Goal: Information Seeking & Learning: Learn about a topic

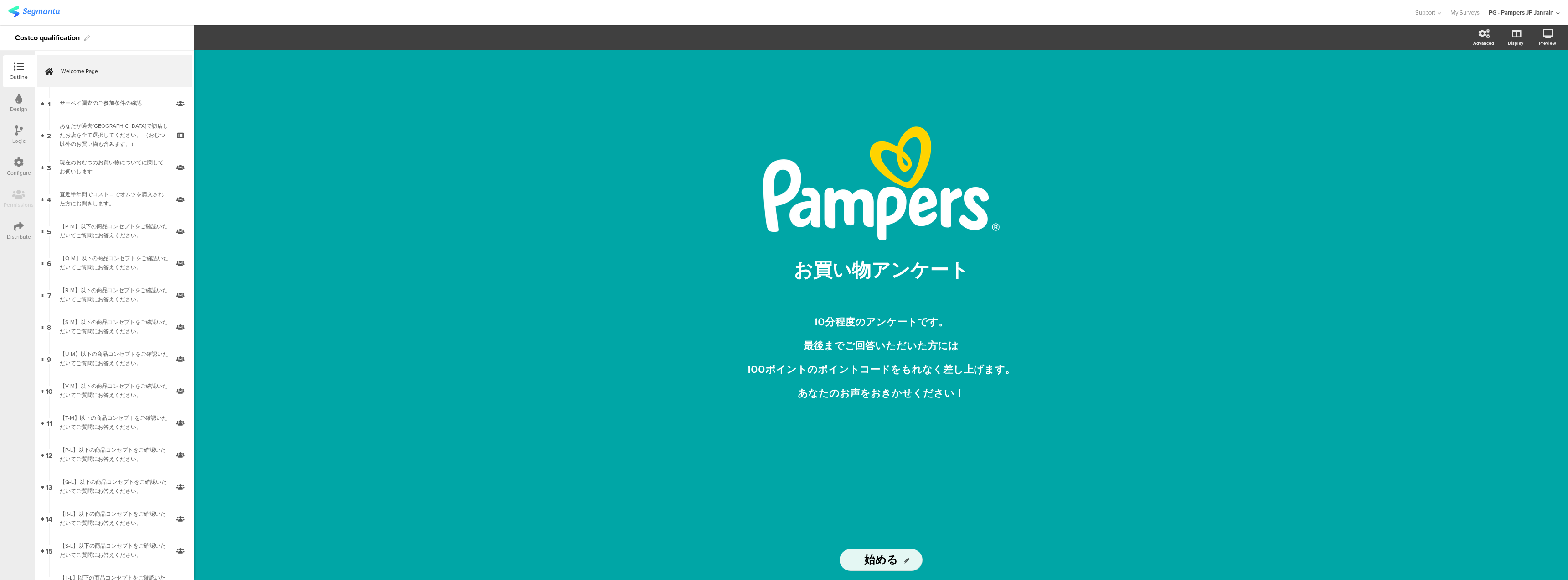
click at [41, 15] on img at bounding box center [34, 11] width 52 height 11
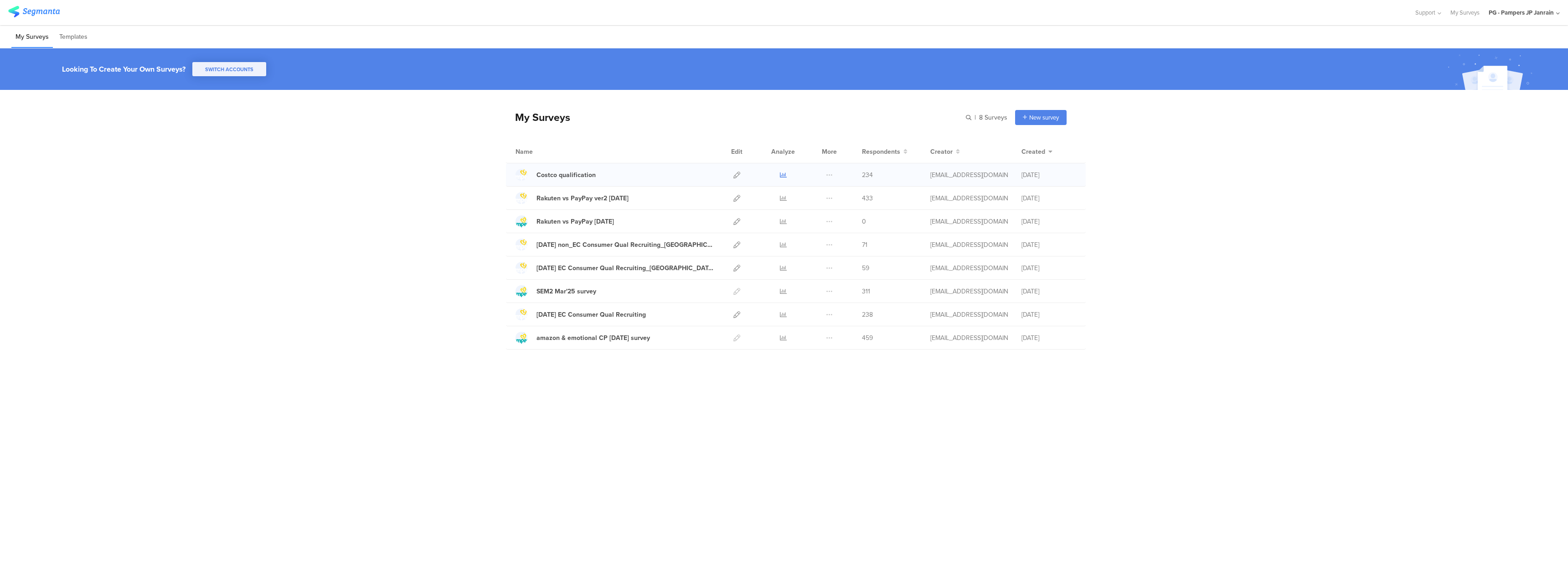
click at [786, 174] on icon at bounding box center [782, 174] width 7 height 7
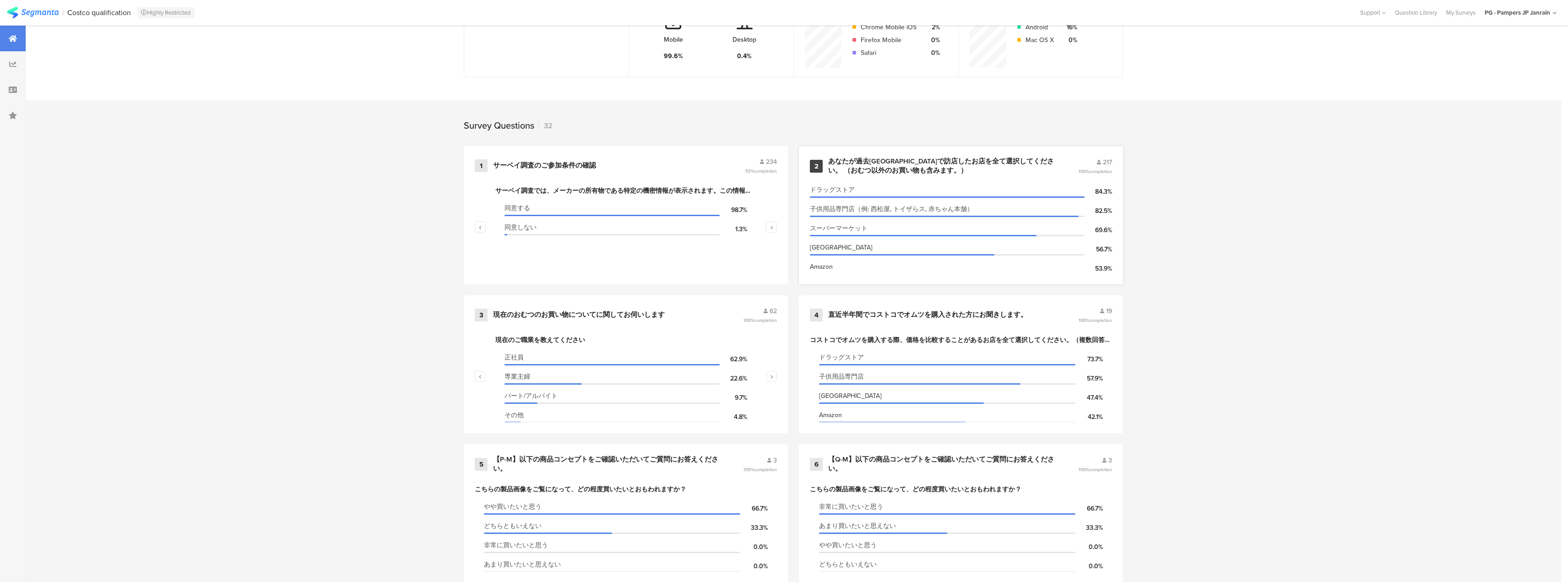
scroll to position [274, 0]
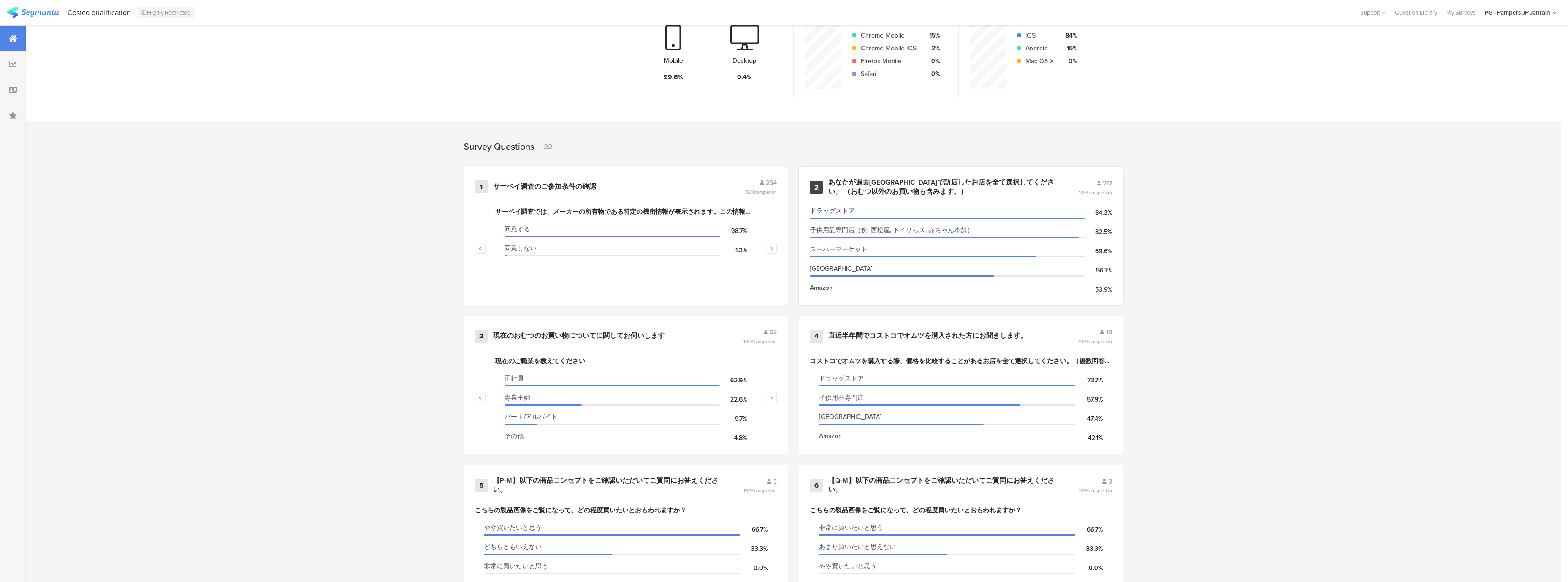
click at [869, 292] on div "Amazon" at bounding box center [948, 288] width 275 height 9
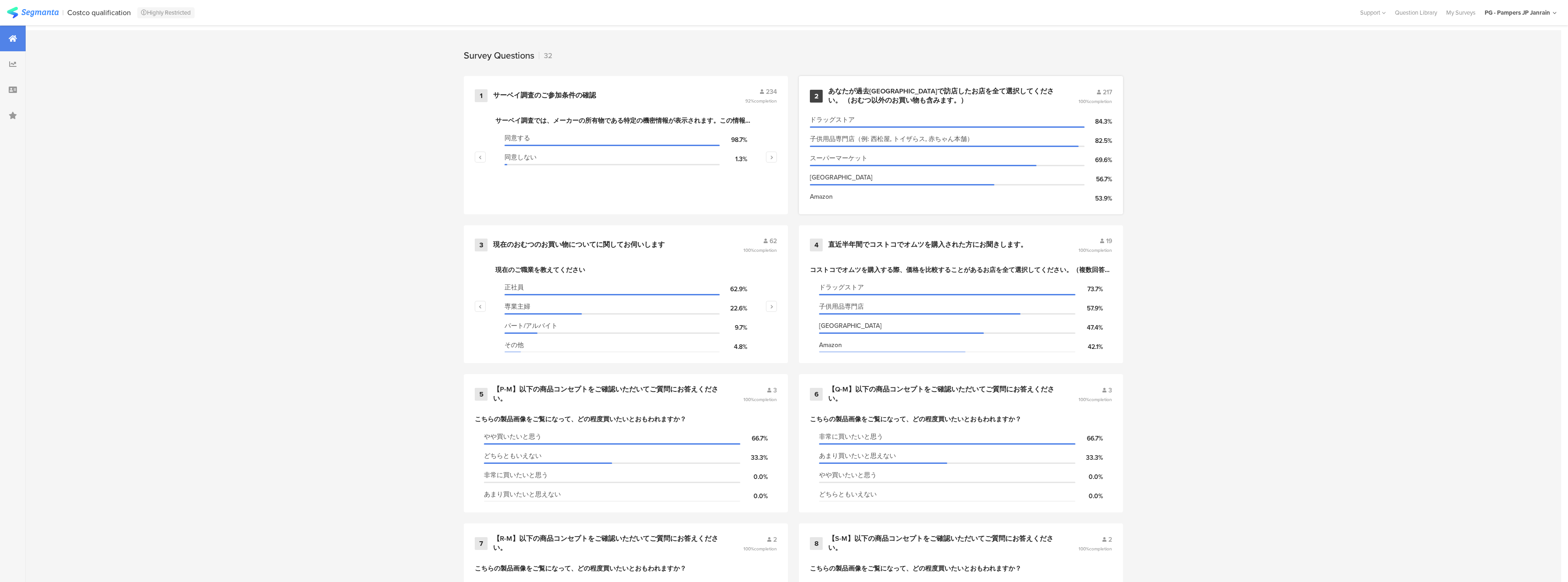
scroll to position [366, 0]
click at [948, 163] on div "スーパーマーケット" at bounding box center [948, 158] width 275 height 9
click at [912, 147] on div at bounding box center [945, 145] width 269 height 1
drag, startPoint x: 820, startPoint y: 196, endPoint x: 822, endPoint y: 129, distance: 67.0
click at [814, 160] on section "ドラッグストア 84.3% 子供用品専門店（例: 西松屋, トイザらス, 赤ちゃん本舗） 82.5% スーパーマーケット 69.6% 楽天市場 56.7% A…" at bounding box center [961, 157] width 302 height 92
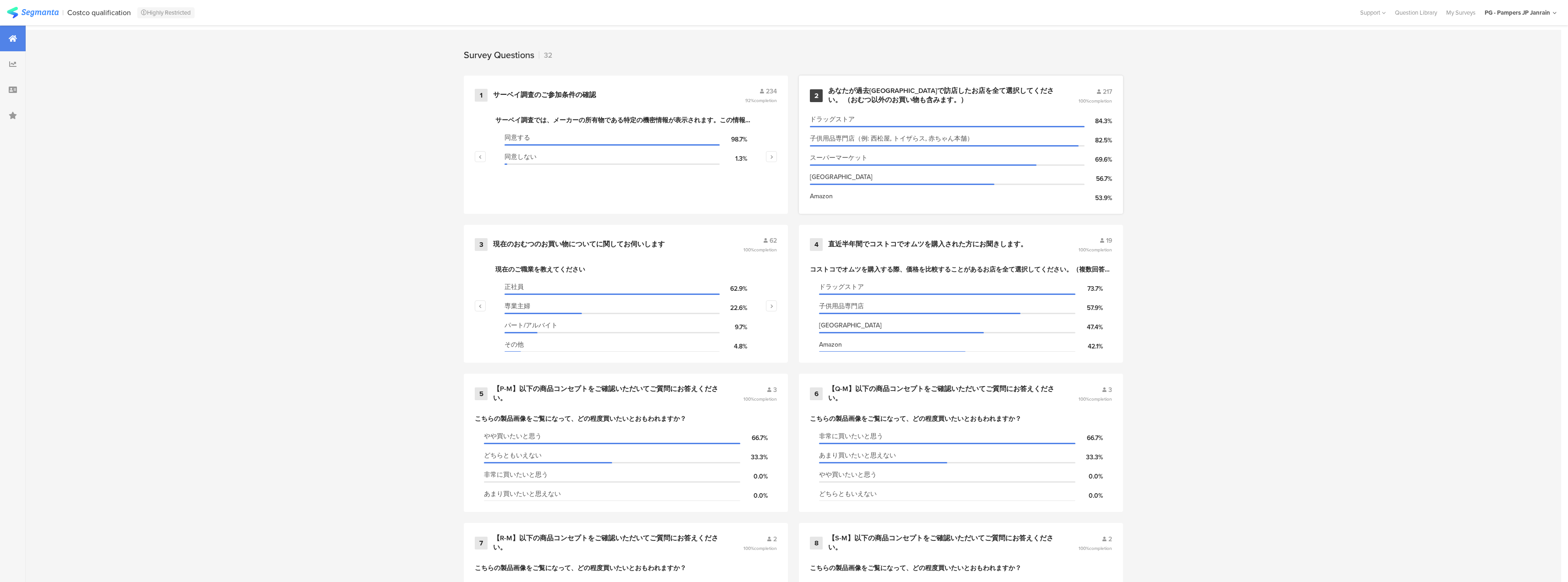
click at [1010, 88] on div "あなたが過去[GEOGRAPHIC_DATA]で訪店したお店を全て選択してください。 （おむつ以外のお買い物も含みます。）" at bounding box center [942, 95] width 228 height 18
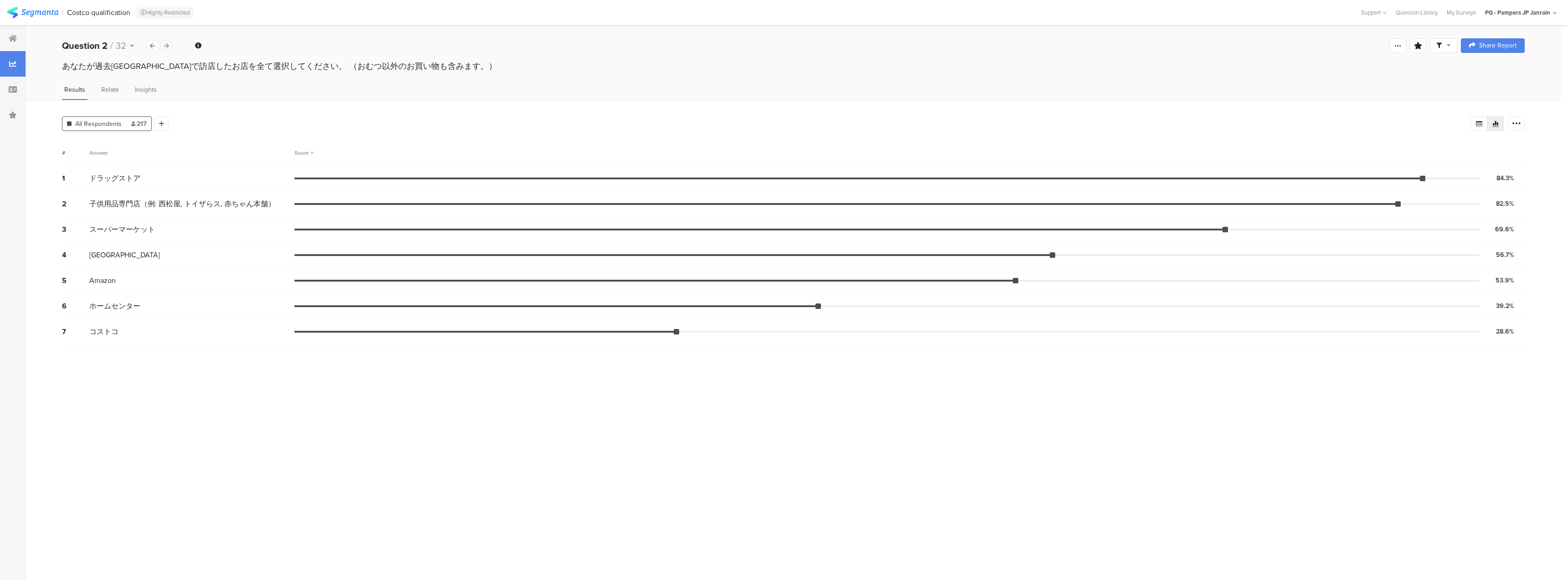
click at [170, 43] on div at bounding box center [166, 46] width 12 height 11
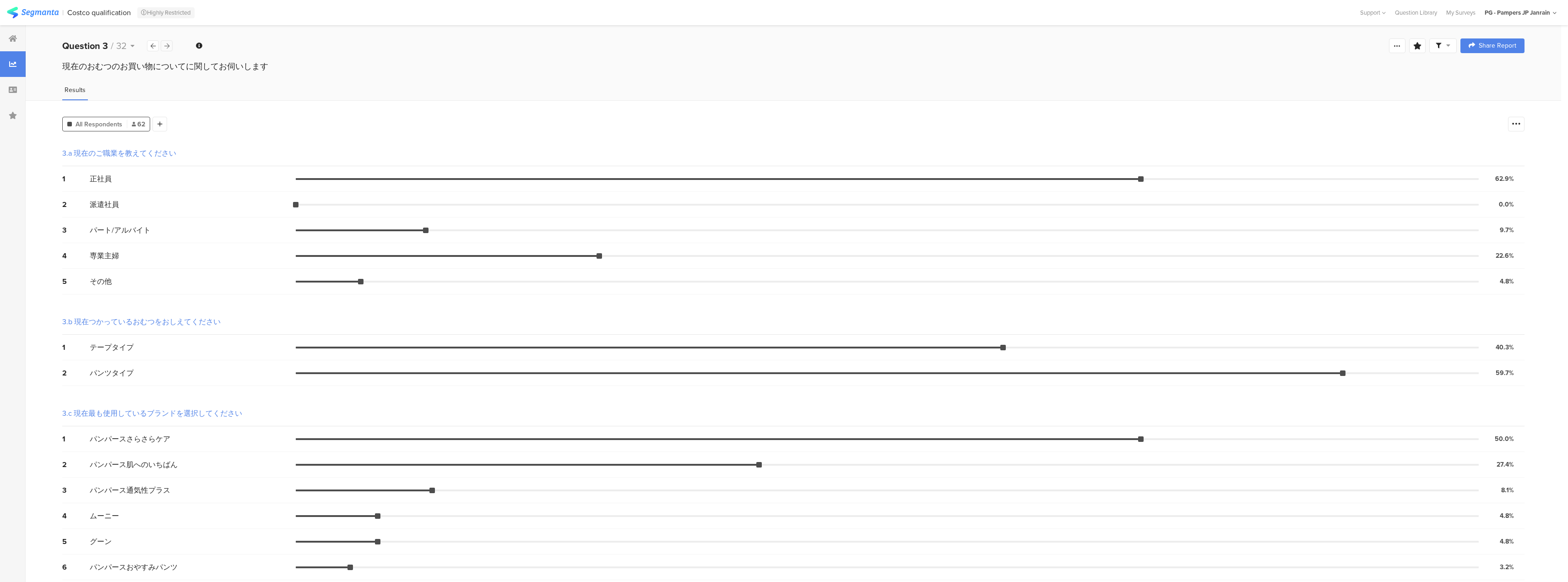
click at [168, 44] on icon at bounding box center [167, 45] width 5 height 6
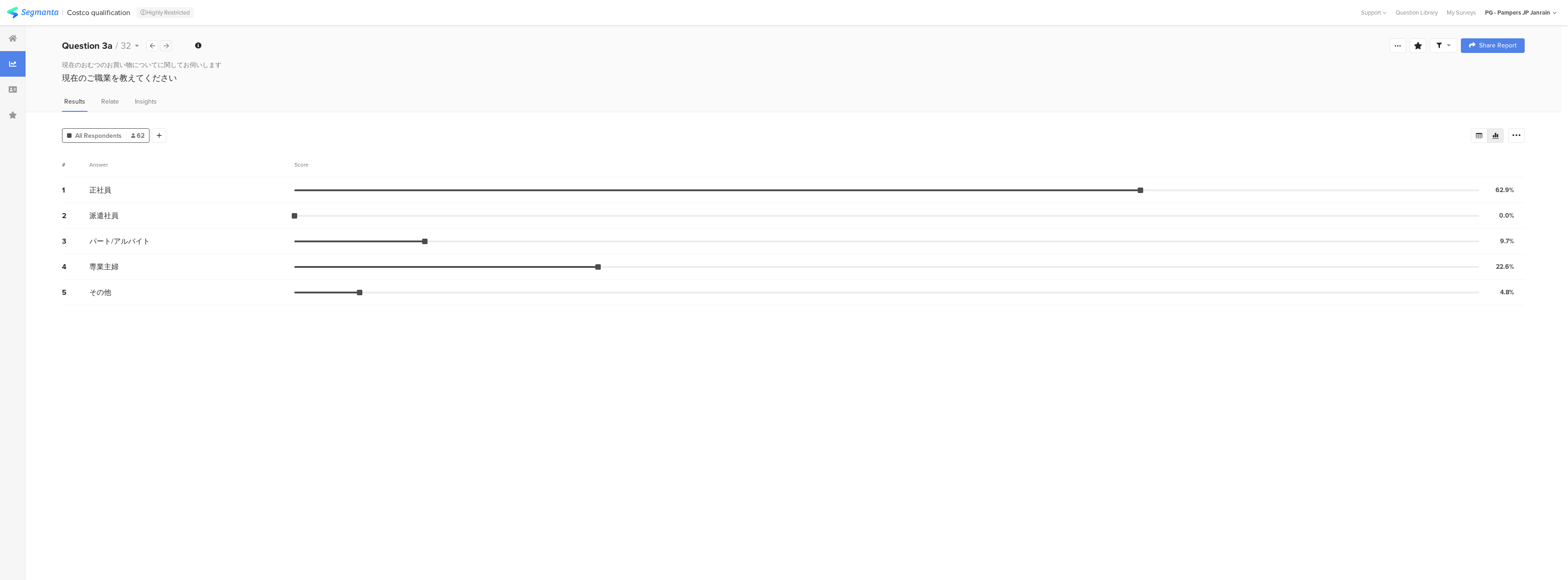
click at [167, 43] on icon at bounding box center [166, 45] width 5 height 6
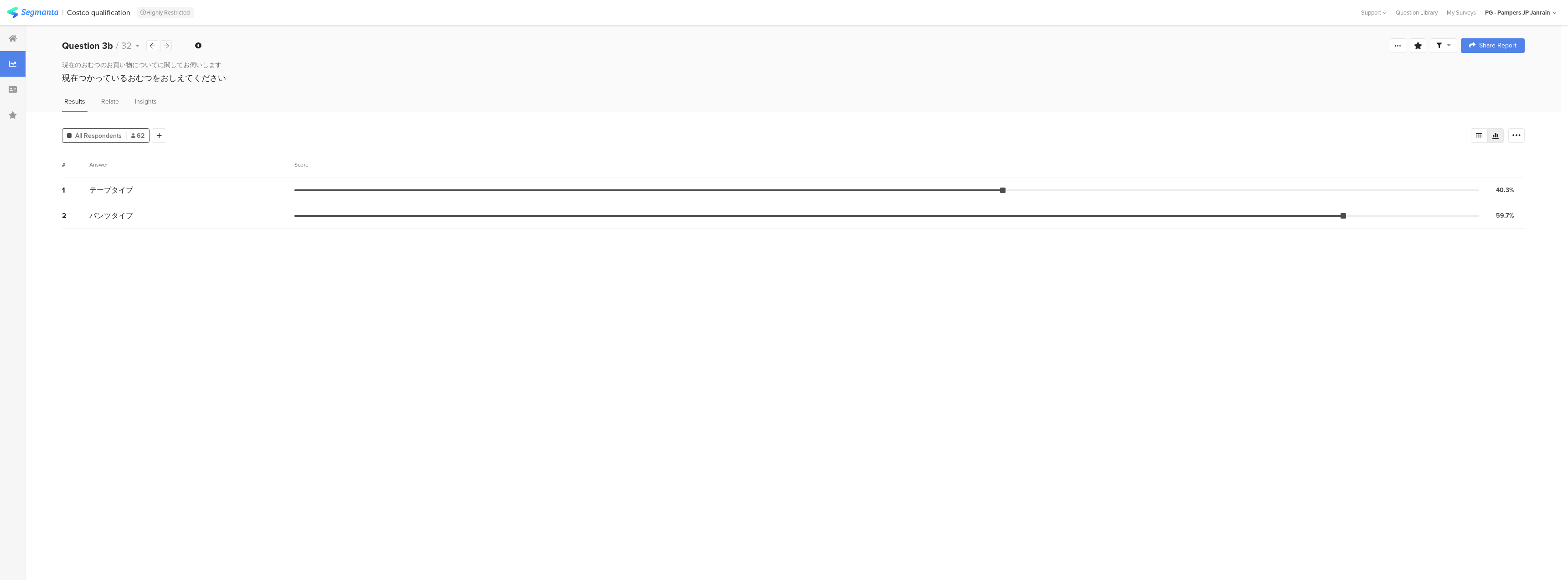
click at [167, 43] on icon at bounding box center [166, 45] width 5 height 6
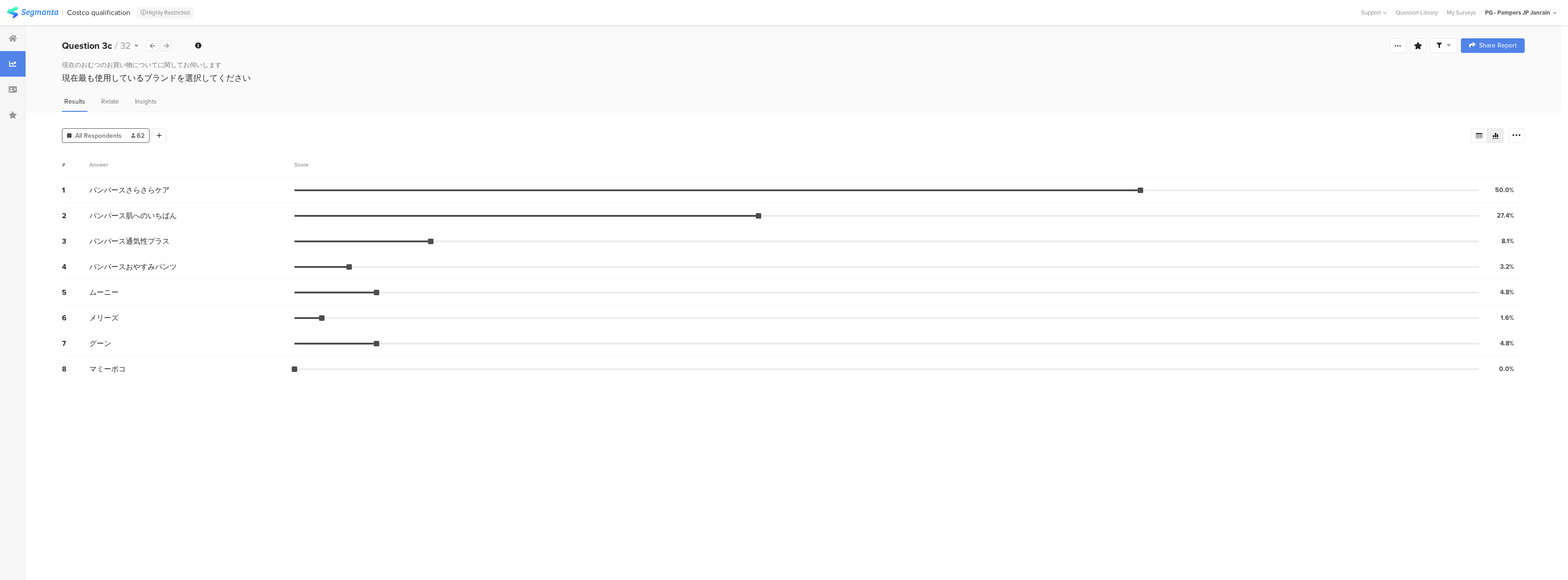
click at [167, 43] on icon at bounding box center [166, 45] width 5 height 6
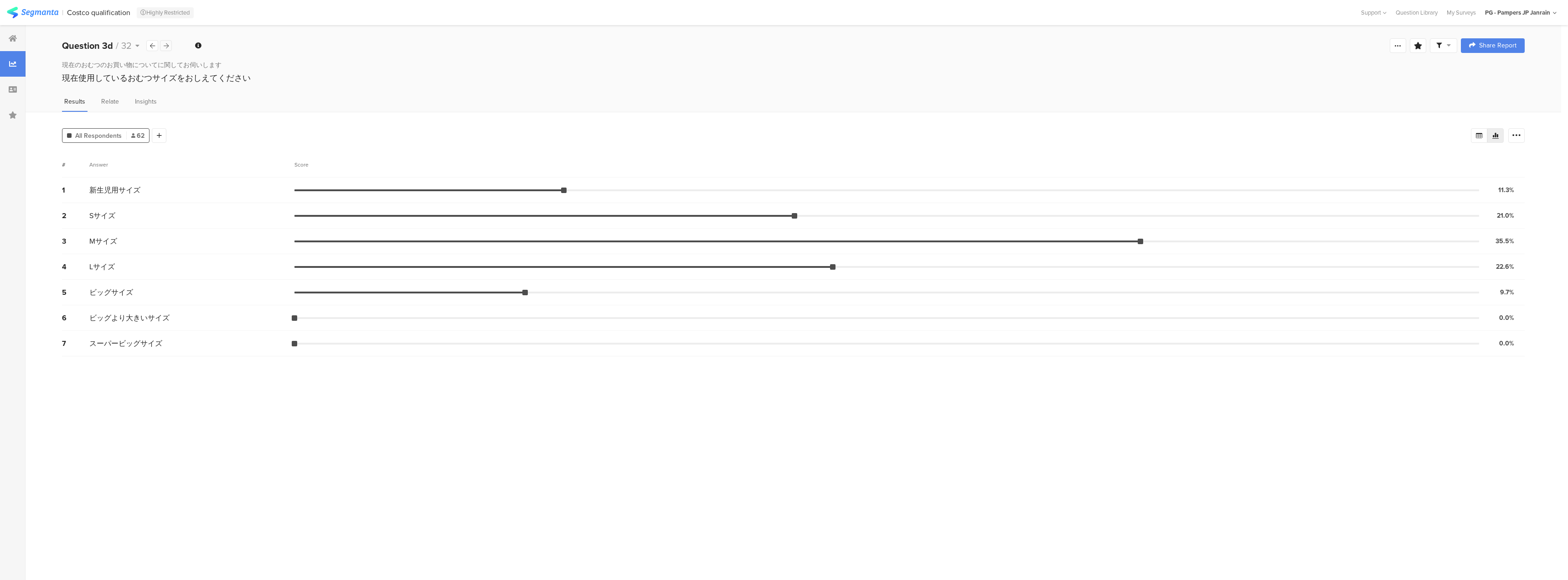
click at [167, 43] on icon at bounding box center [166, 45] width 5 height 6
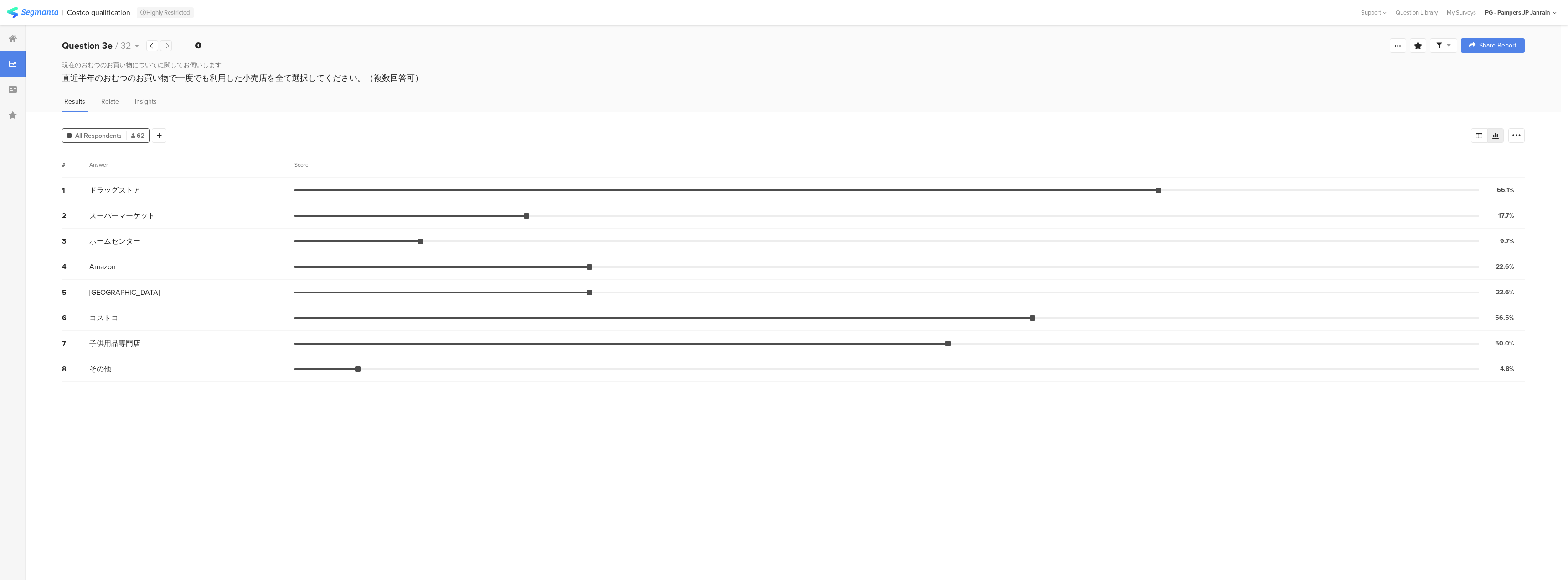
click at [169, 46] on div at bounding box center [166, 46] width 12 height 11
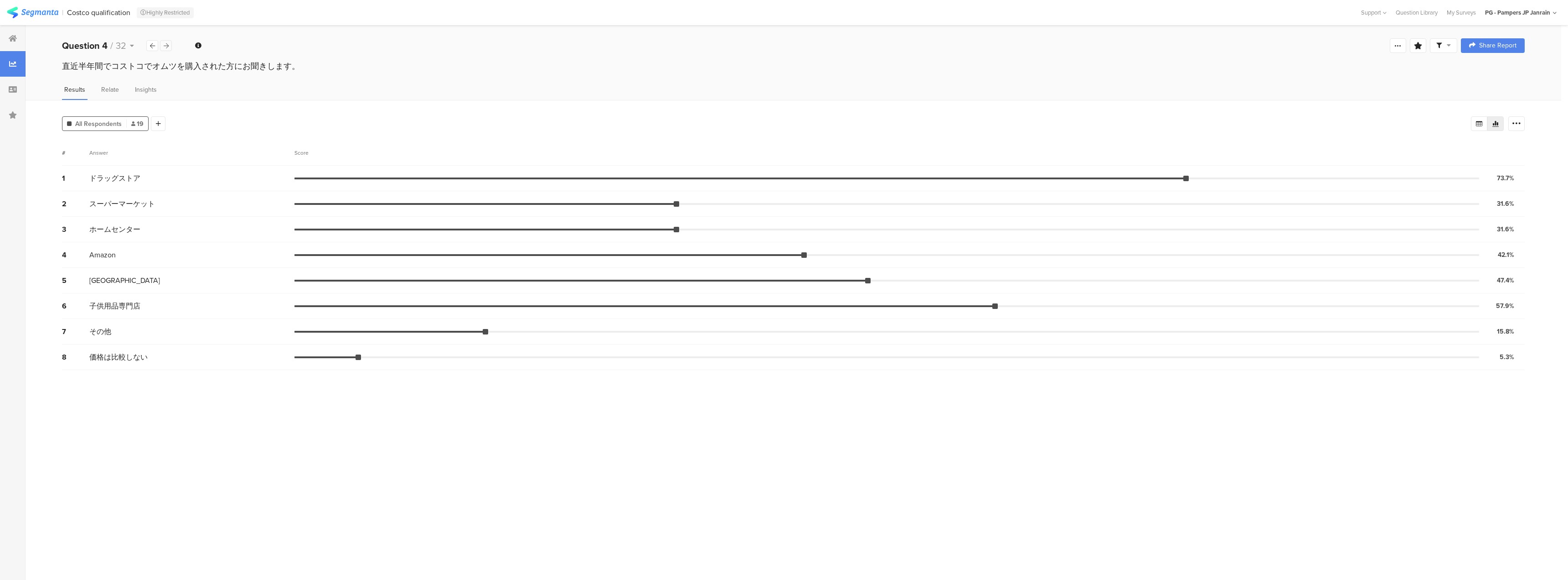
click at [169, 46] on div at bounding box center [166, 46] width 12 height 11
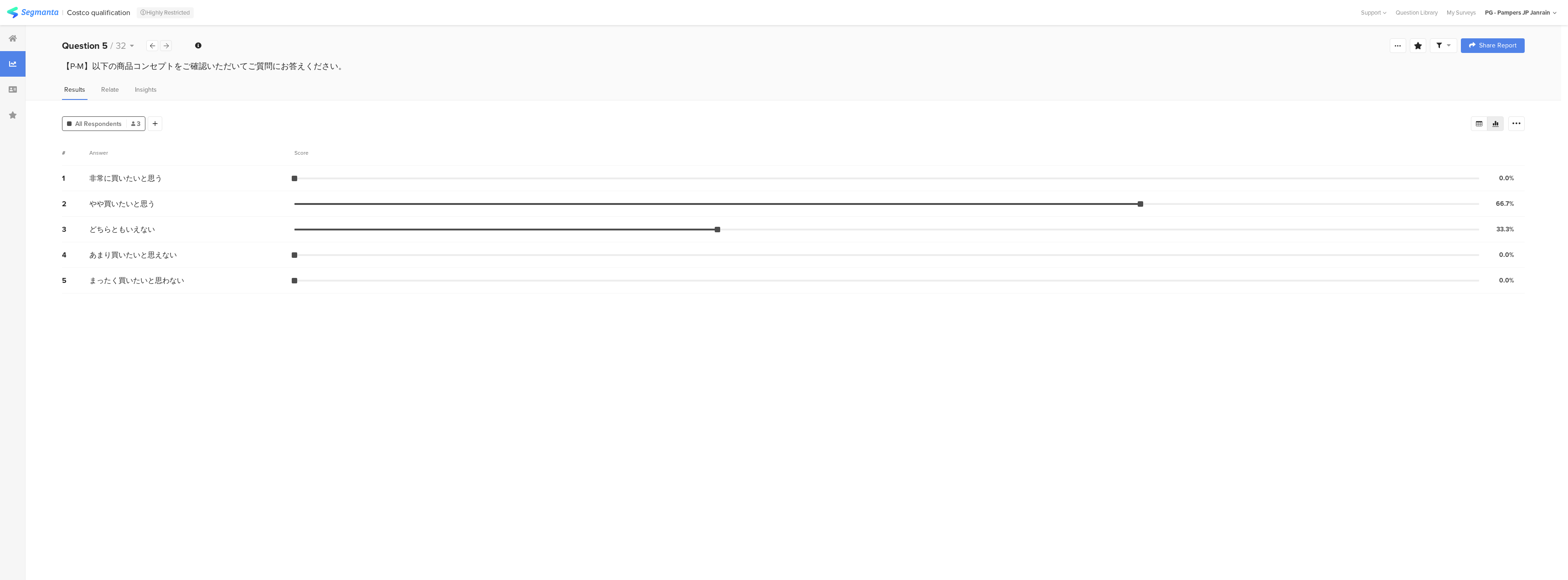
click at [169, 46] on div at bounding box center [166, 46] width 12 height 11
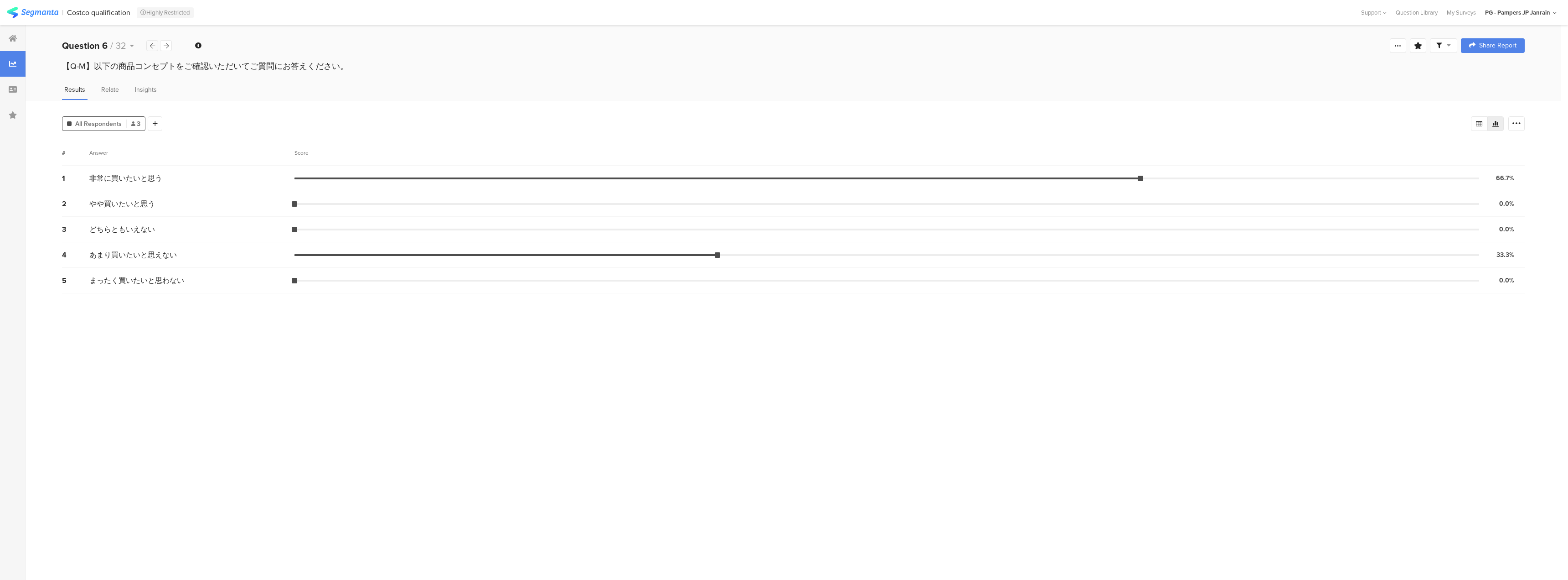
click at [152, 49] on div at bounding box center [152, 46] width 12 height 11
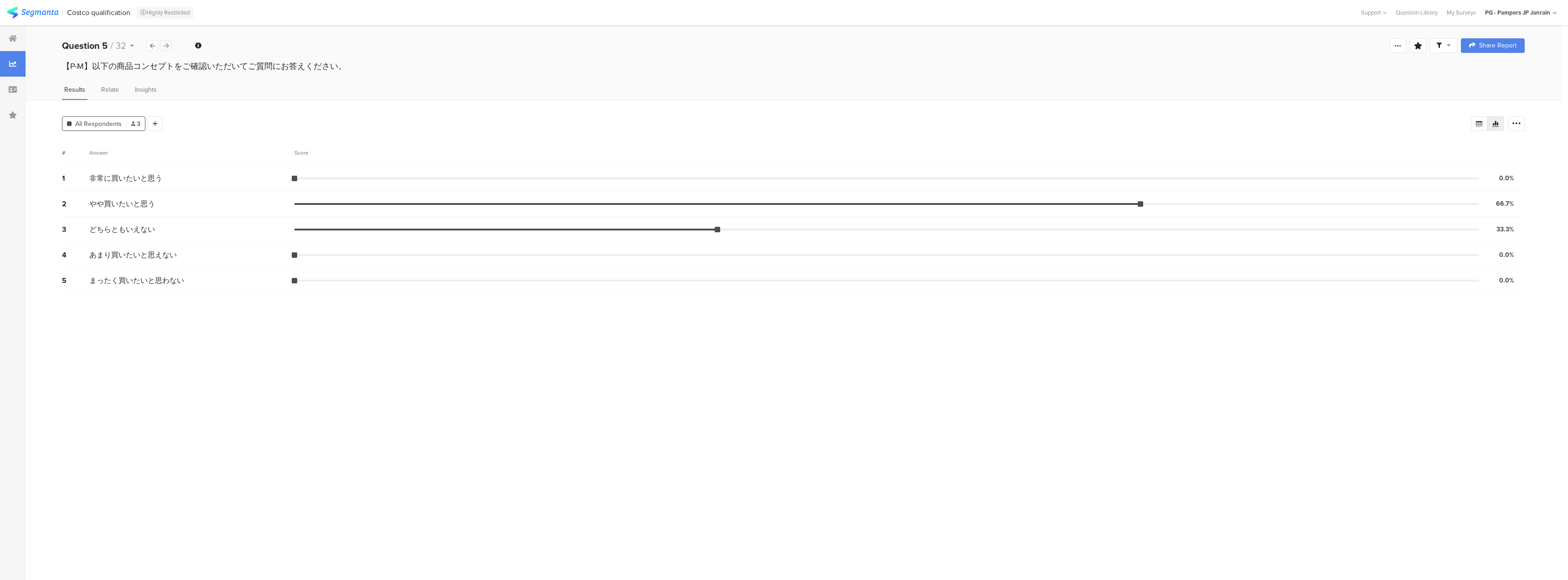
click at [168, 49] on div at bounding box center [166, 46] width 12 height 11
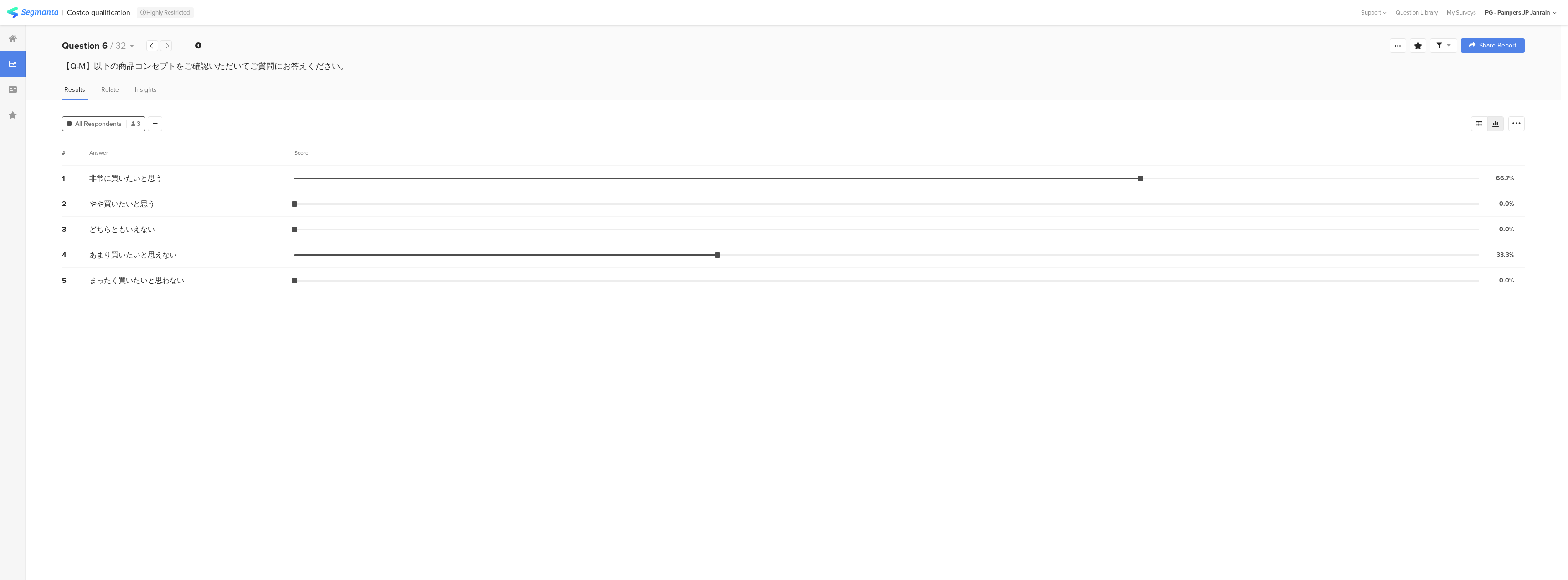
click at [168, 49] on div at bounding box center [166, 46] width 12 height 11
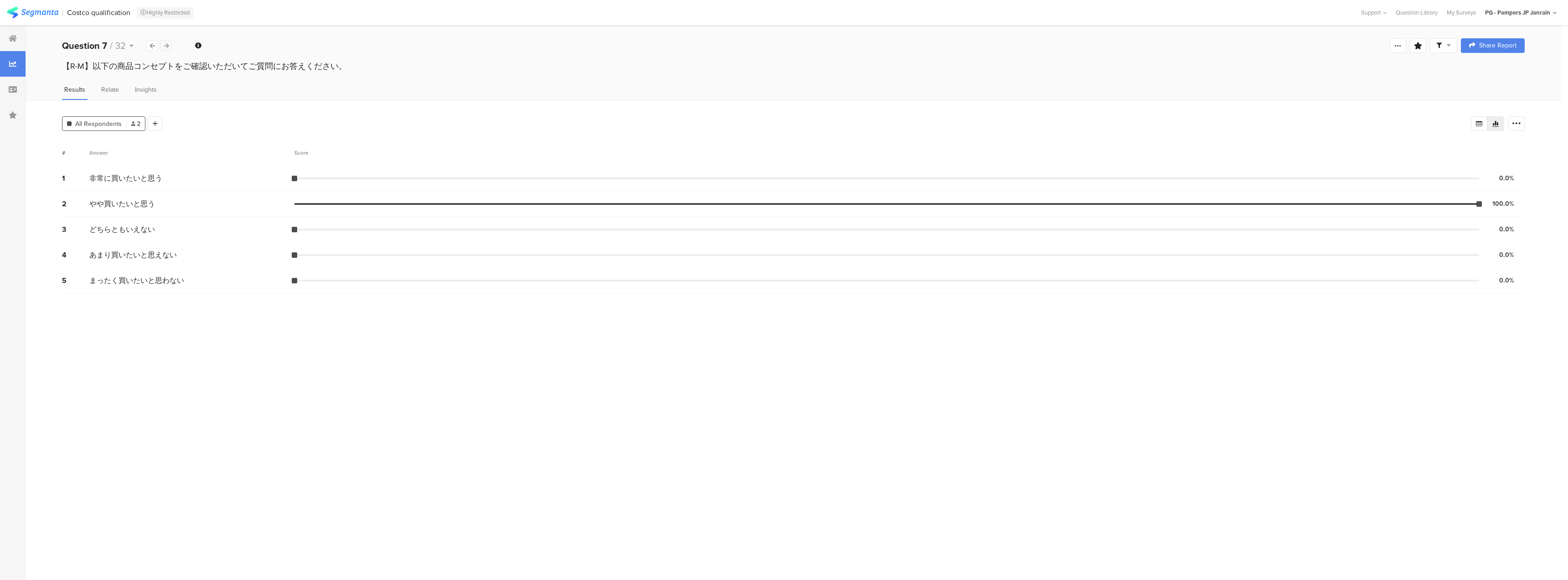
click at [168, 49] on div at bounding box center [166, 46] width 12 height 11
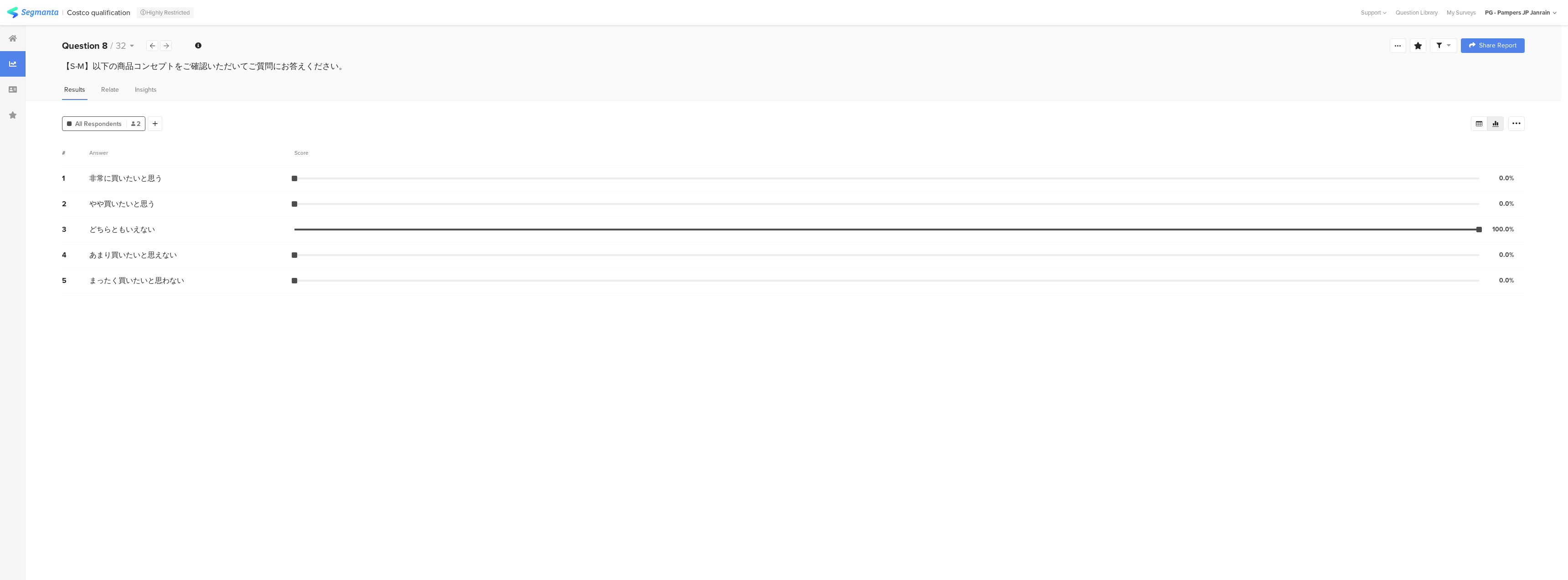
click at [168, 49] on div at bounding box center [166, 46] width 12 height 11
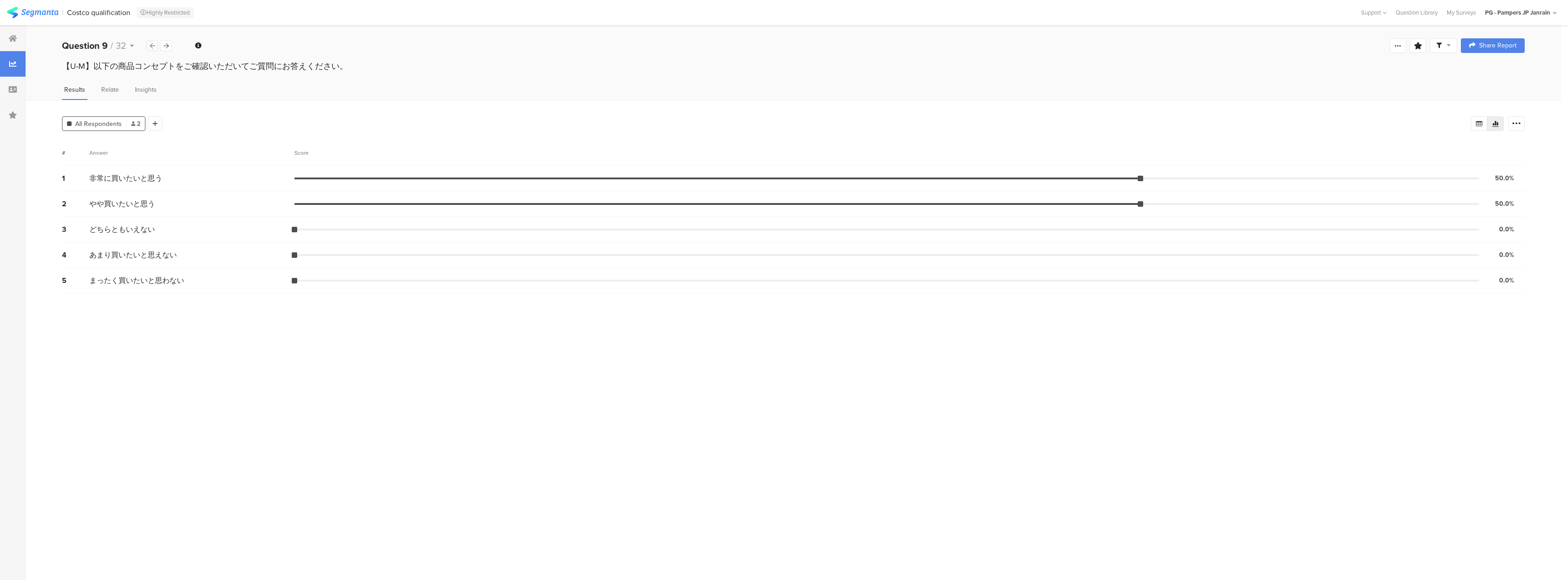
click at [154, 48] on icon at bounding box center [152, 45] width 5 height 6
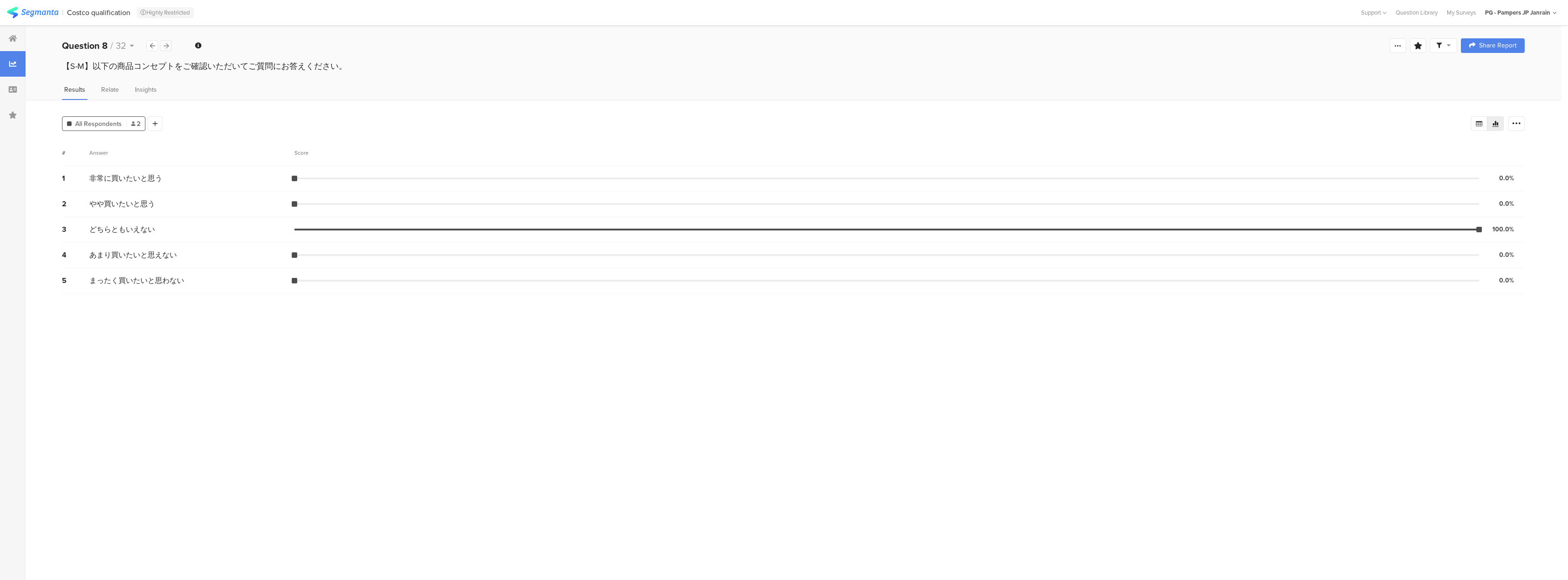
click at [162, 43] on div at bounding box center [166, 46] width 12 height 11
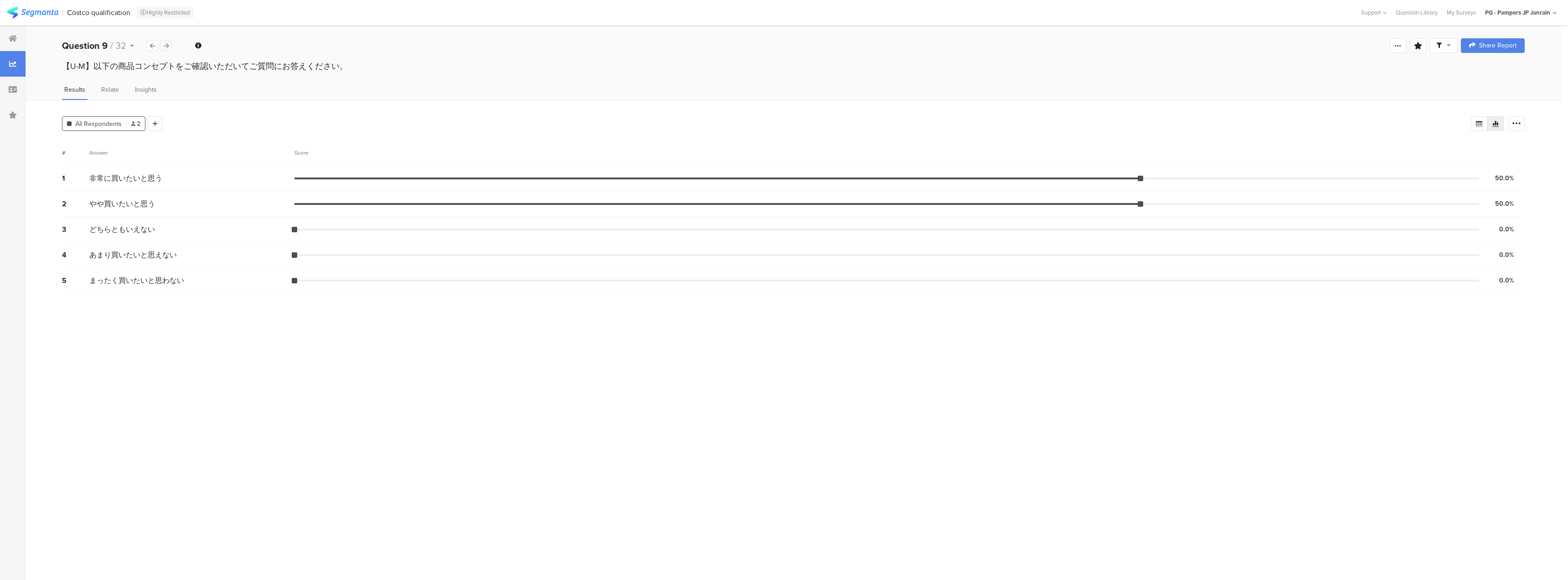
click at [162, 43] on div at bounding box center [166, 46] width 12 height 11
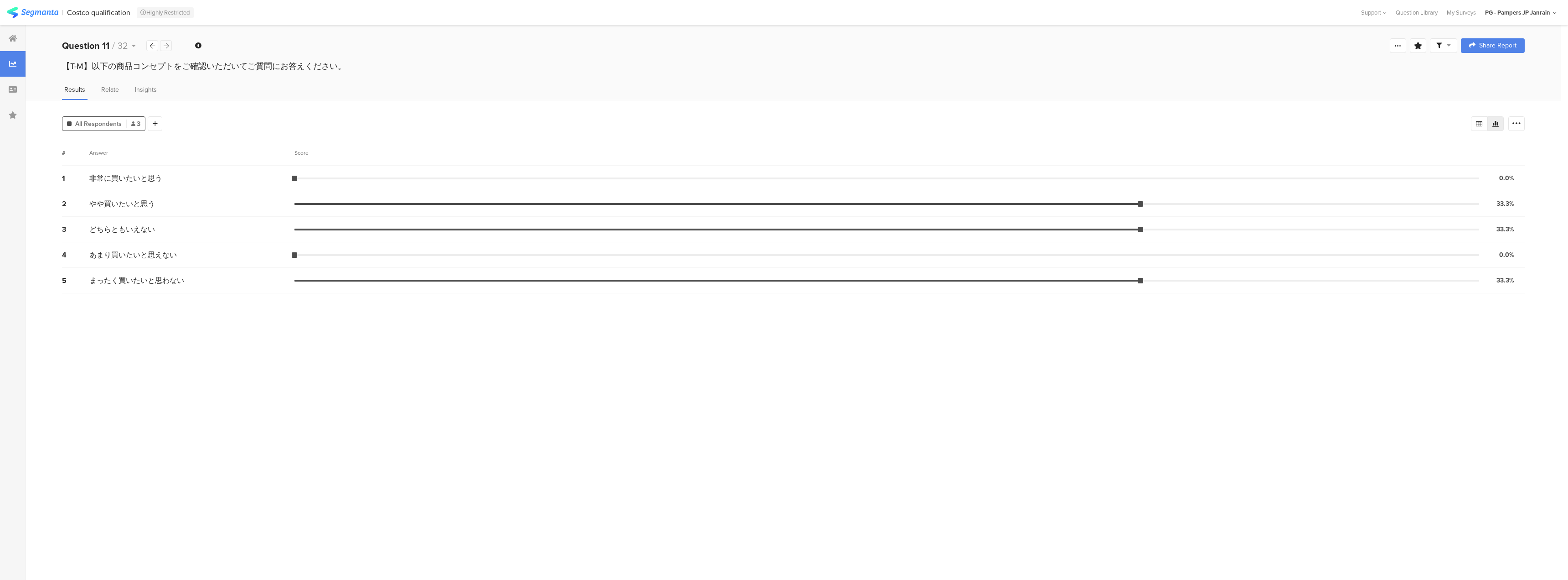
click at [162, 43] on div at bounding box center [166, 46] width 12 height 11
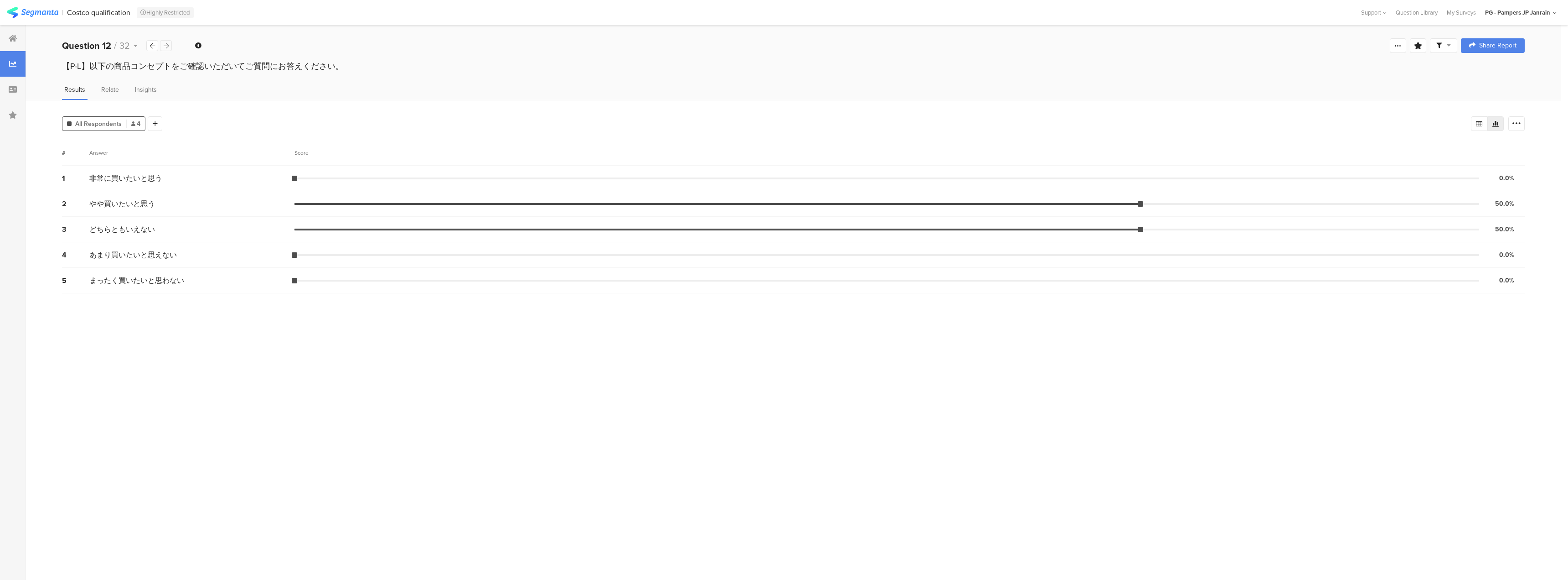
click at [162, 43] on div at bounding box center [166, 46] width 12 height 11
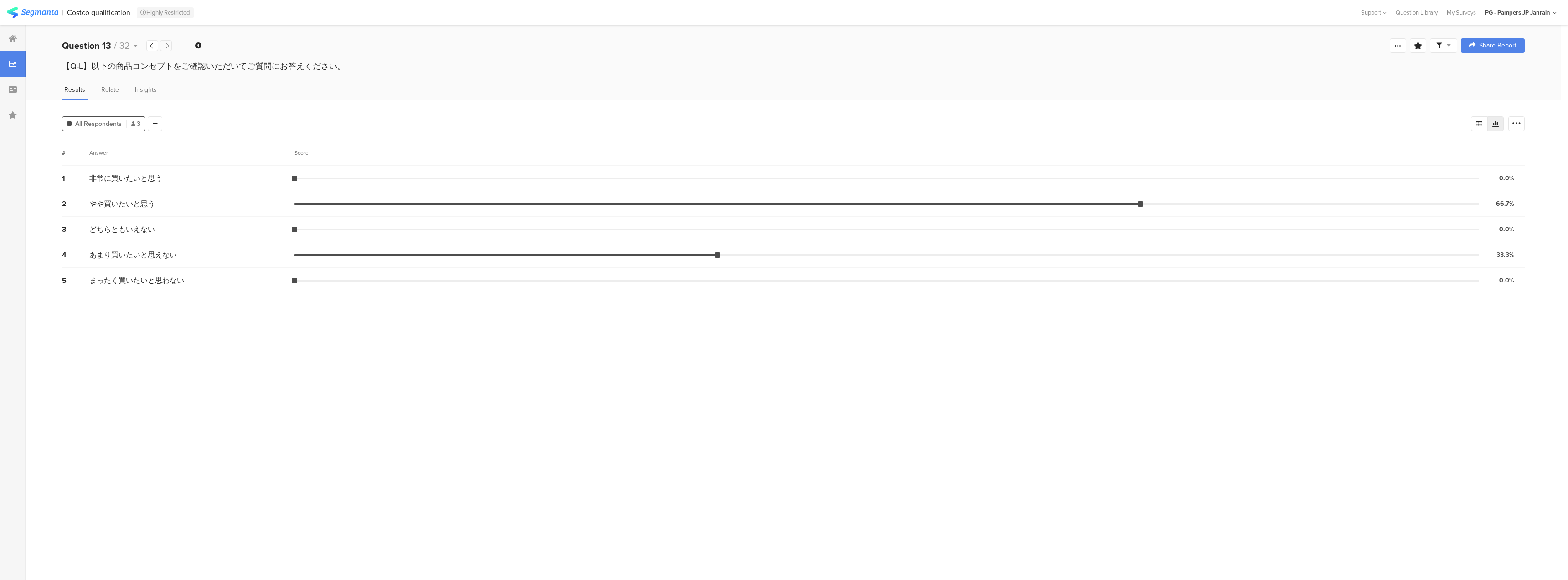
click at [162, 43] on div at bounding box center [166, 46] width 12 height 11
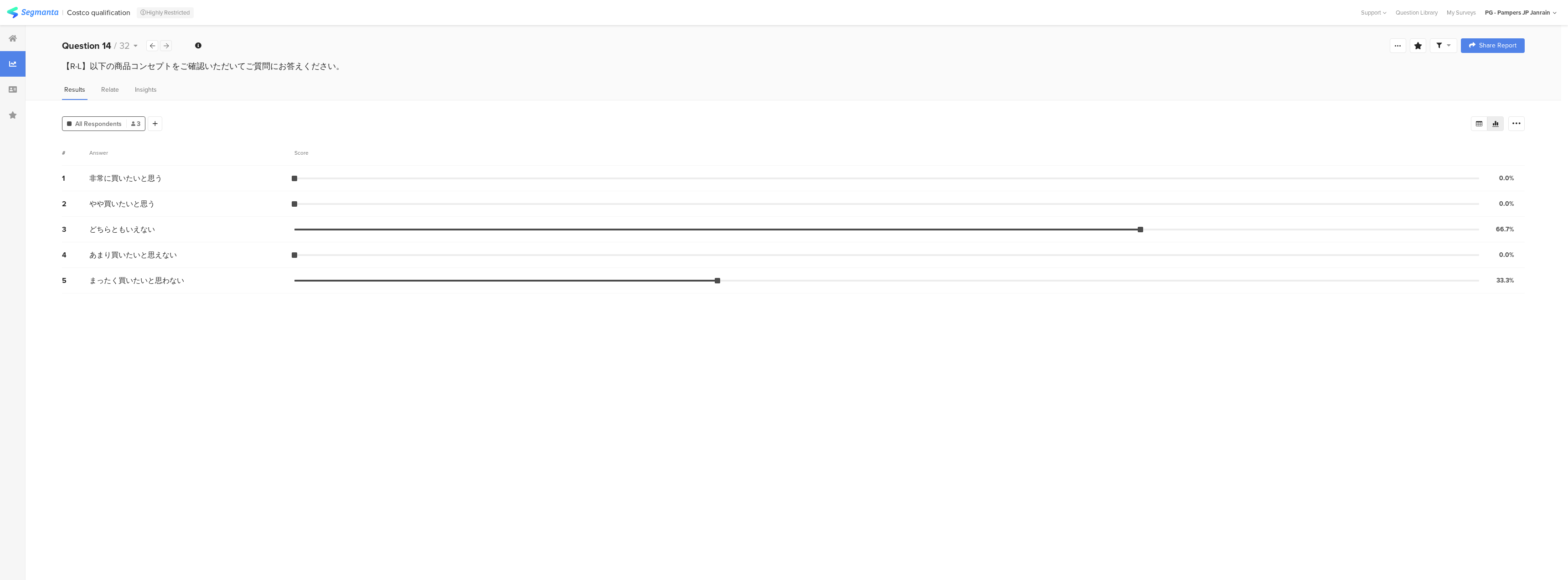
click at [162, 43] on div at bounding box center [166, 46] width 12 height 11
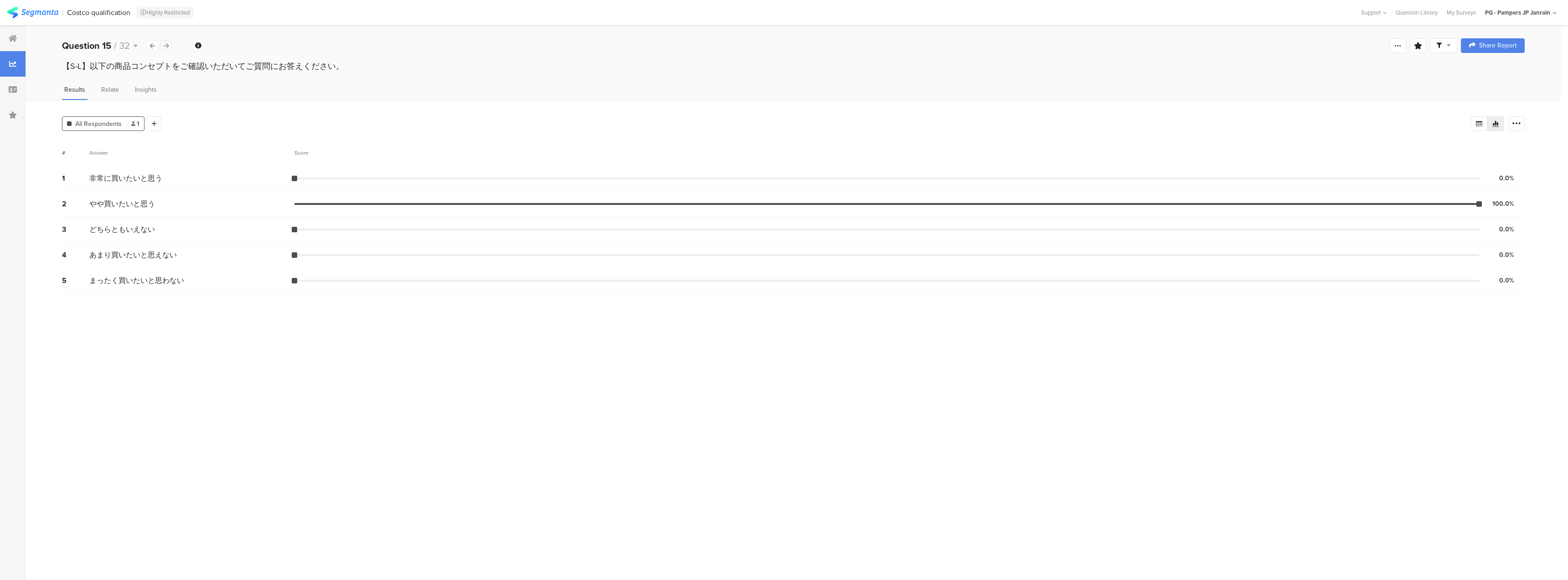
click at [164, 51] on div at bounding box center [166, 46] width 12 height 11
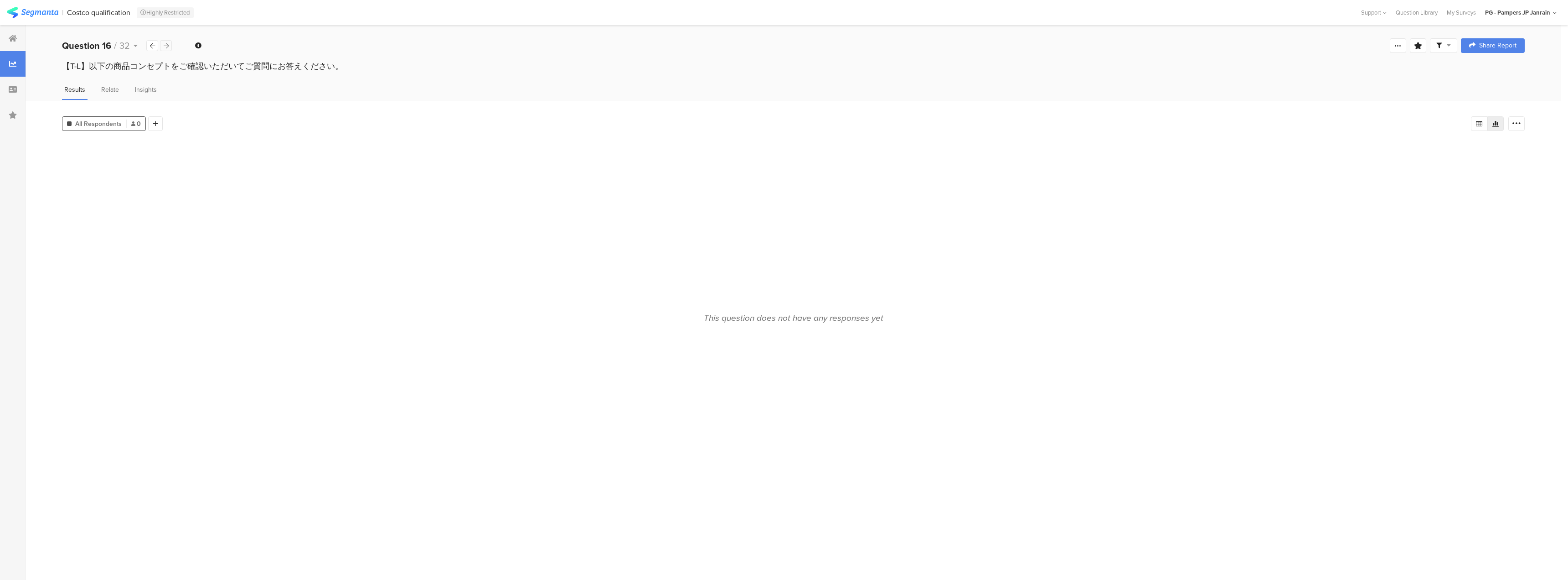
click at [164, 51] on div at bounding box center [166, 46] width 12 height 11
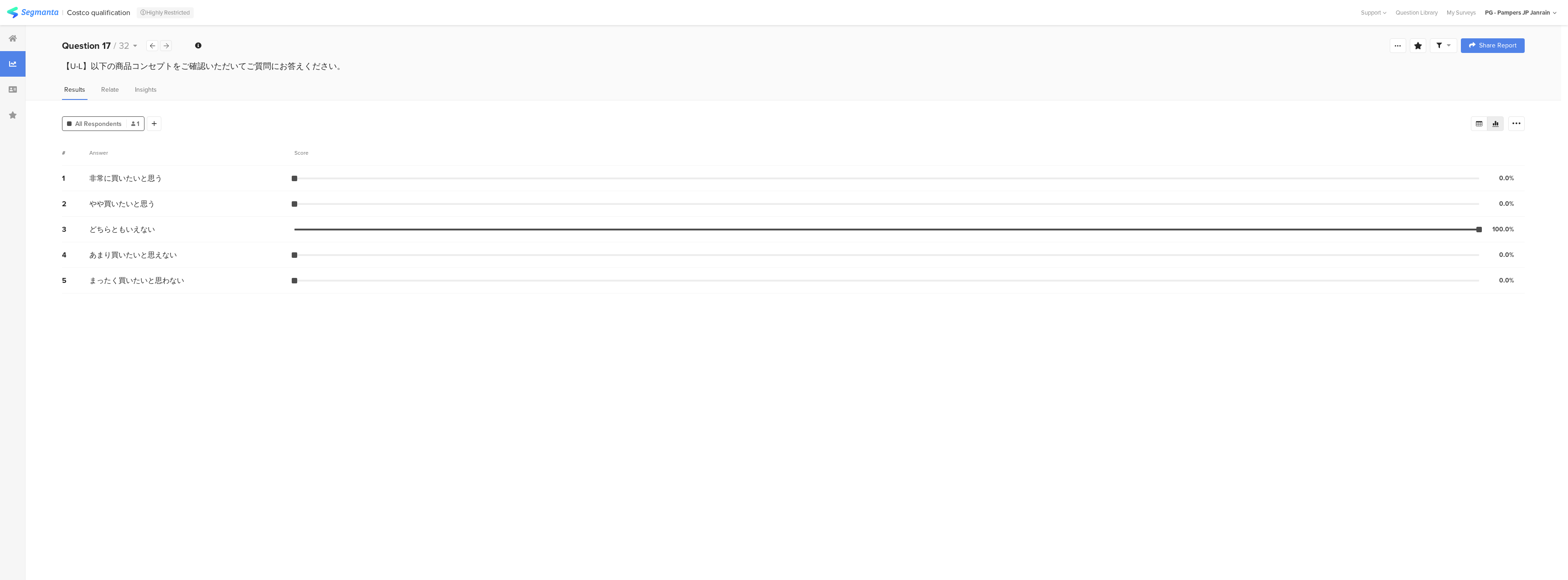
click at [164, 51] on div at bounding box center [166, 46] width 12 height 11
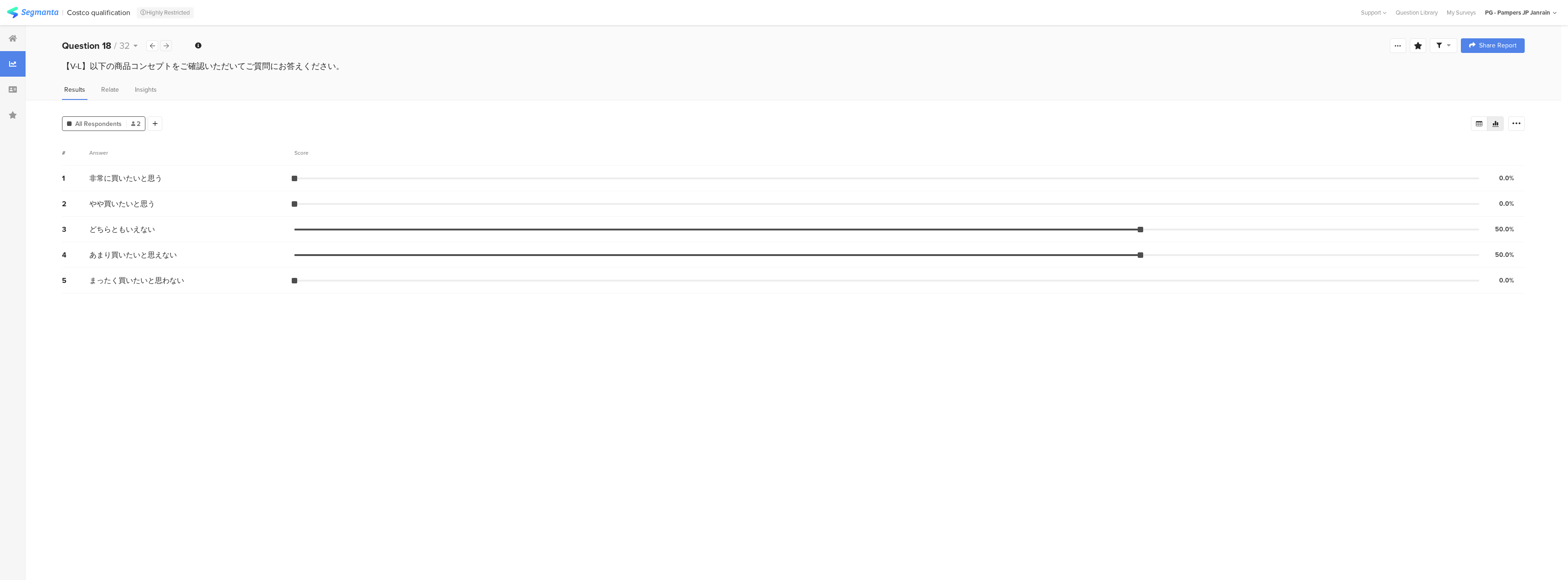
click at [164, 50] on div at bounding box center [166, 46] width 12 height 11
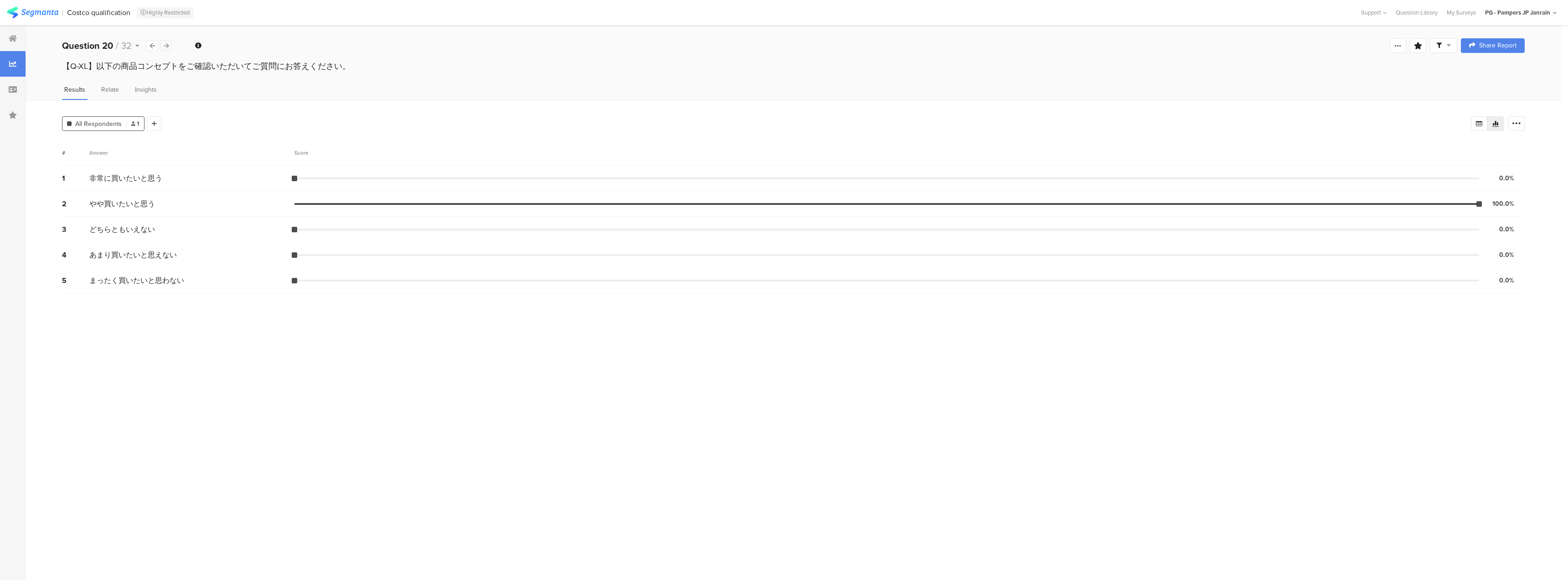
click at [164, 50] on div at bounding box center [166, 46] width 12 height 11
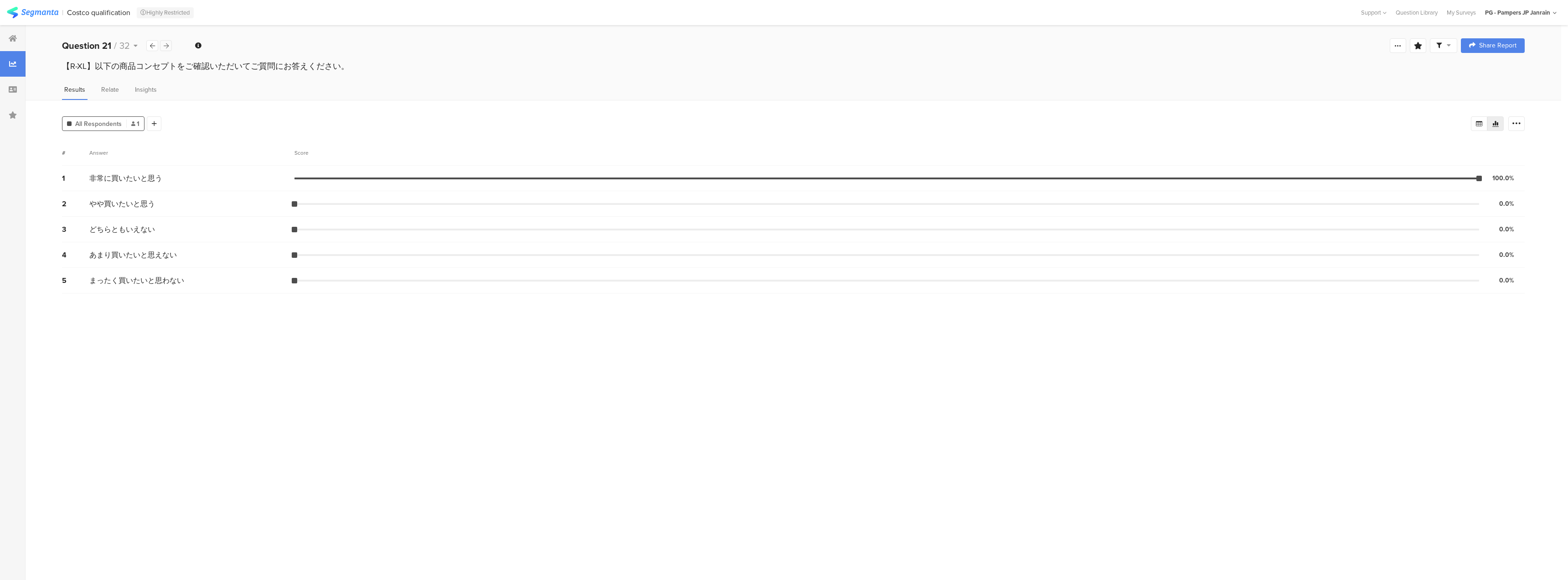
click at [164, 50] on div at bounding box center [166, 46] width 12 height 11
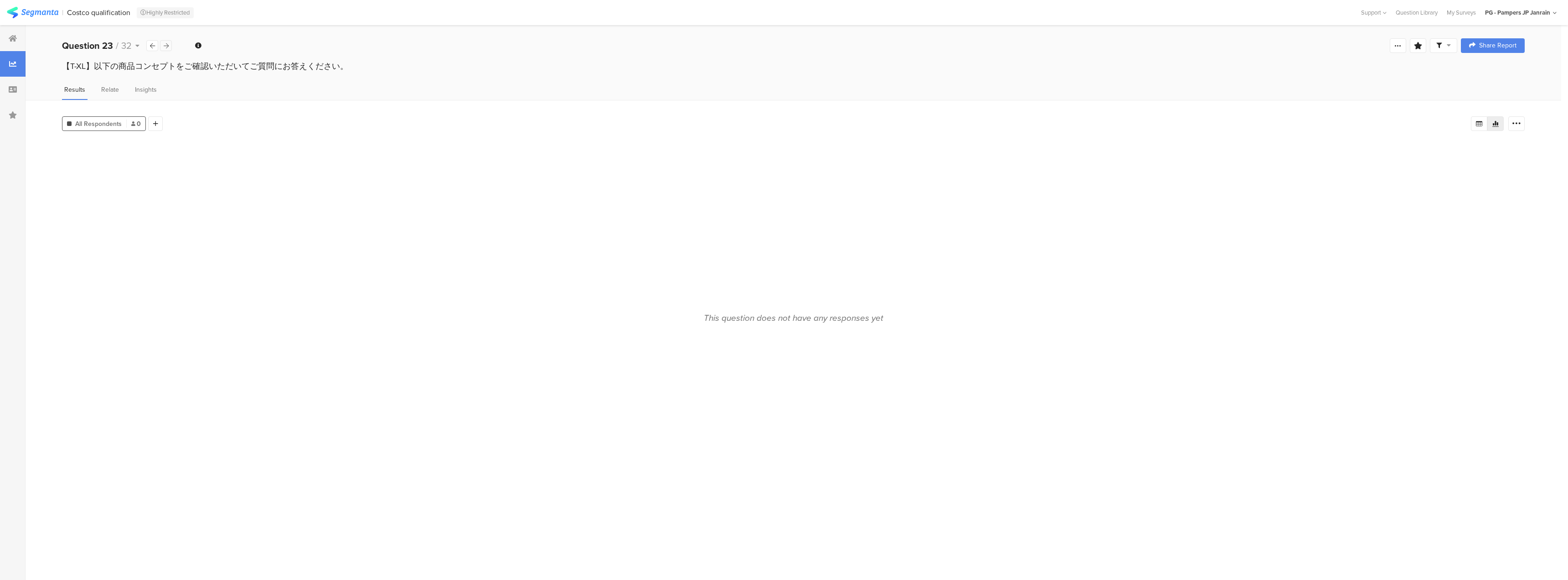
click at [164, 50] on div at bounding box center [166, 46] width 12 height 11
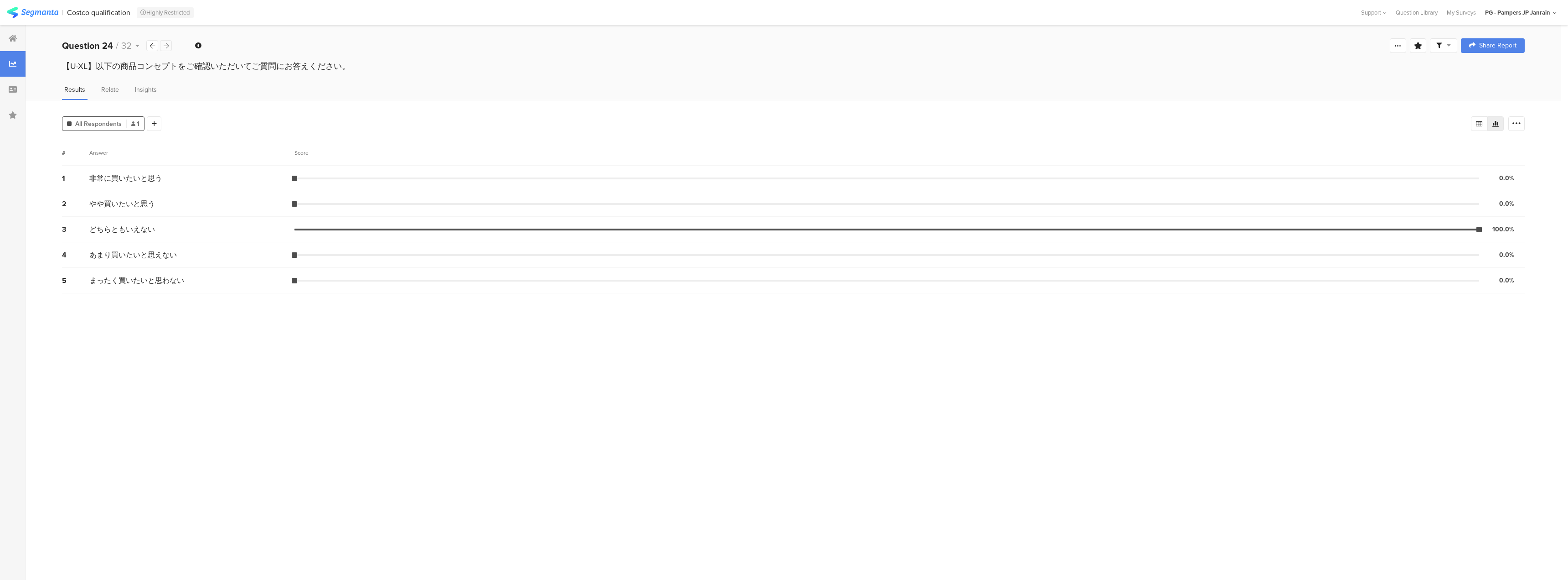
click at [164, 50] on div at bounding box center [166, 46] width 12 height 11
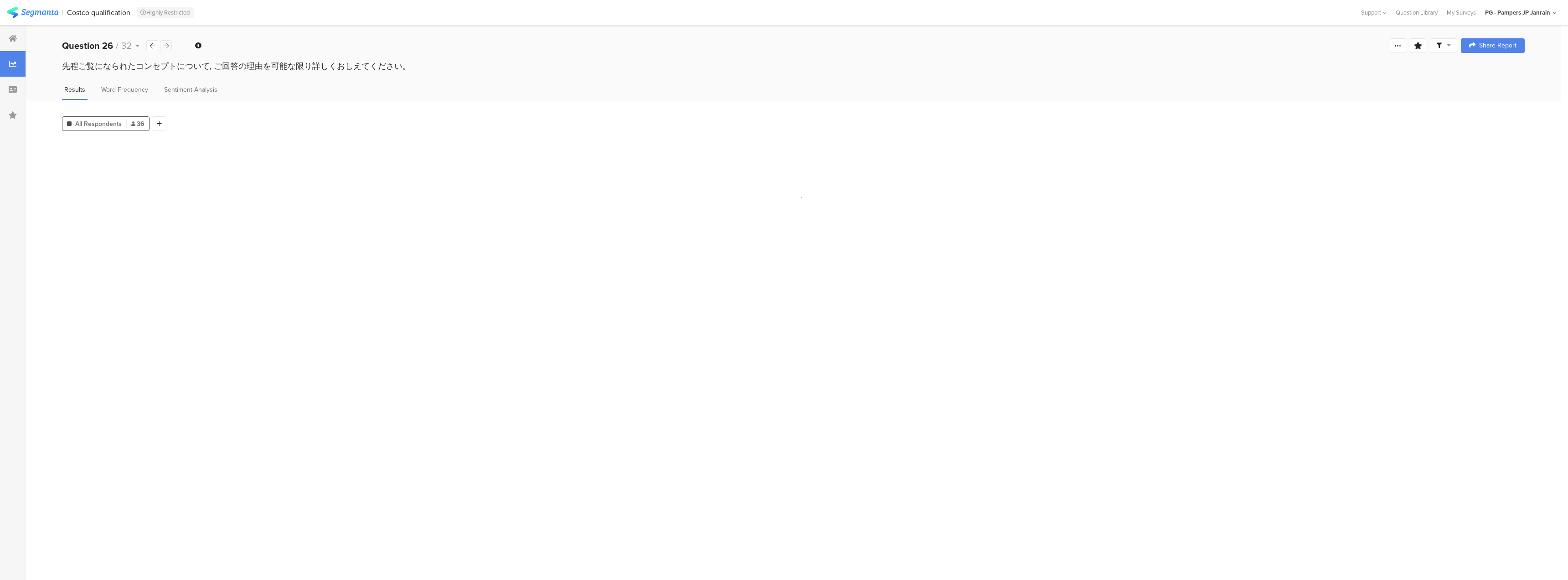
click at [164, 50] on div at bounding box center [166, 46] width 12 height 11
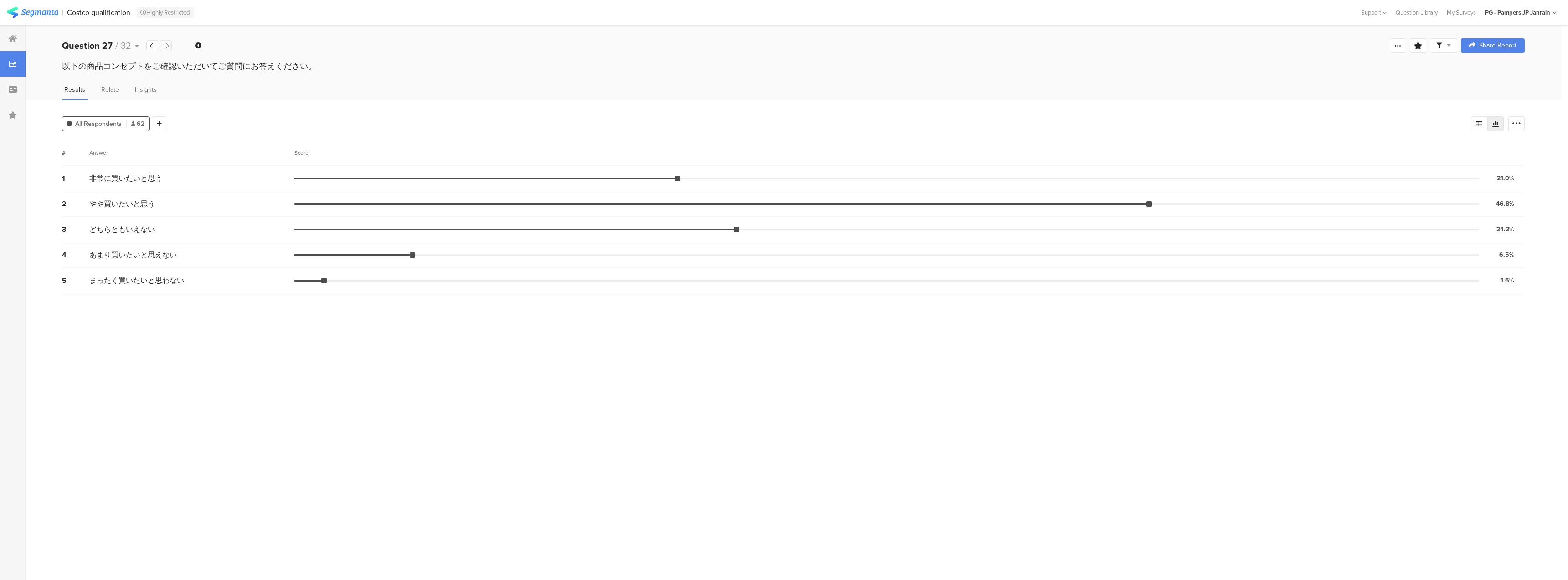
click at [164, 50] on div at bounding box center [166, 46] width 12 height 11
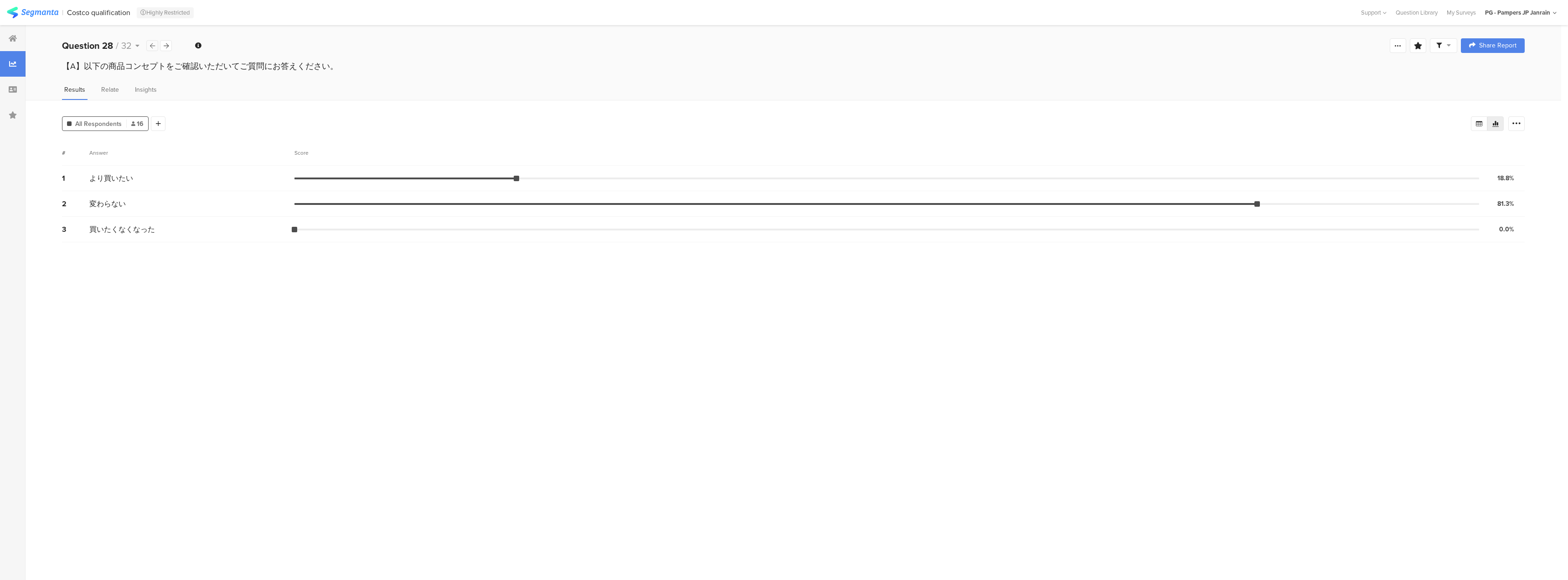
click at [151, 47] on icon at bounding box center [152, 45] width 5 height 6
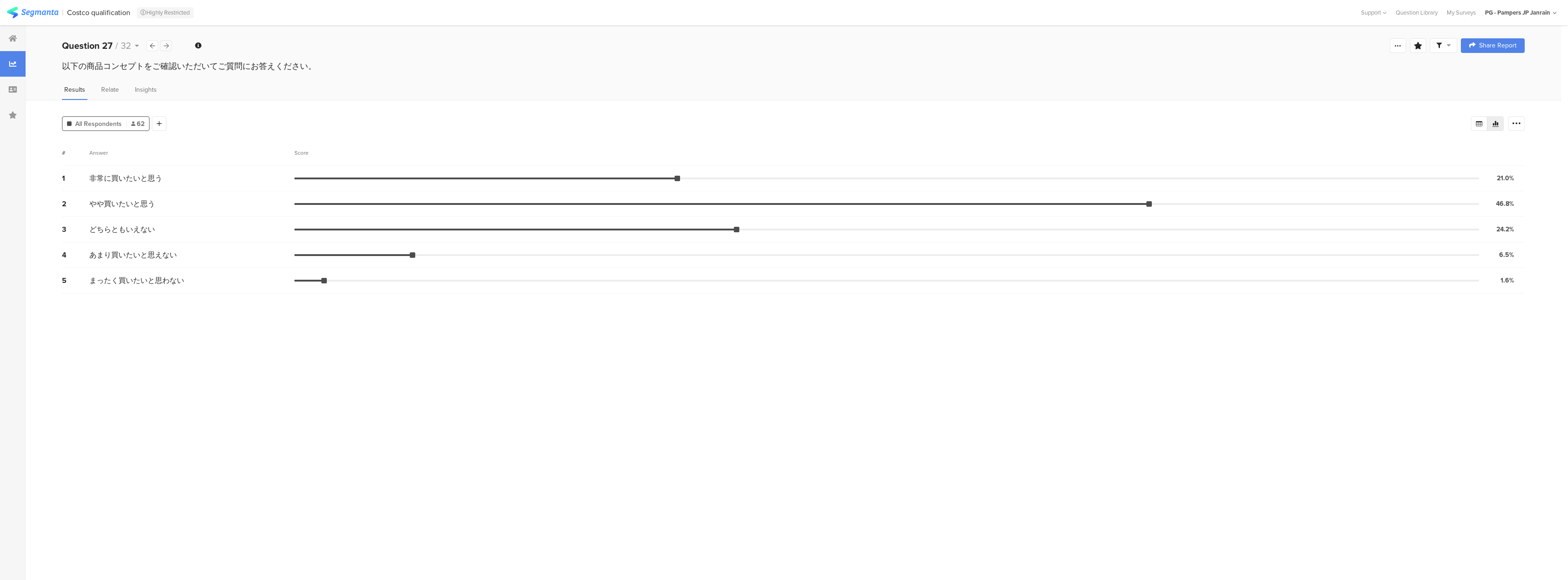
click at [162, 47] on div at bounding box center [166, 46] width 12 height 11
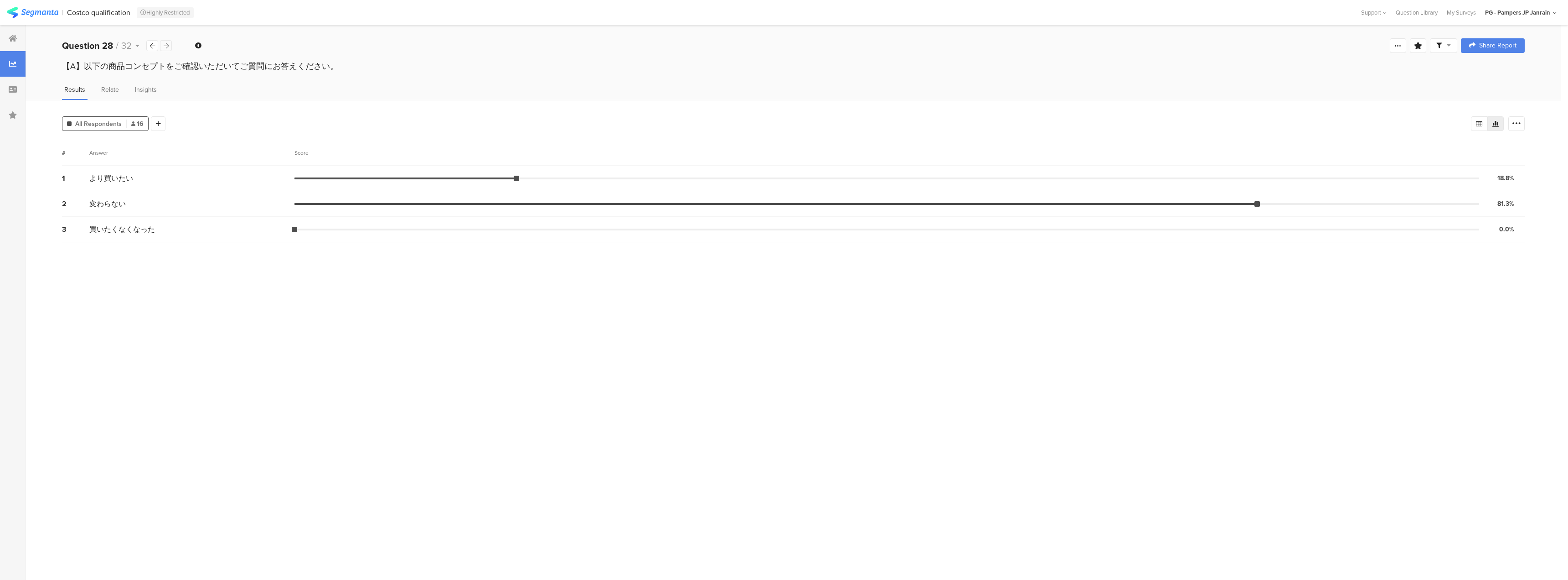
click at [162, 47] on div at bounding box center [166, 46] width 12 height 11
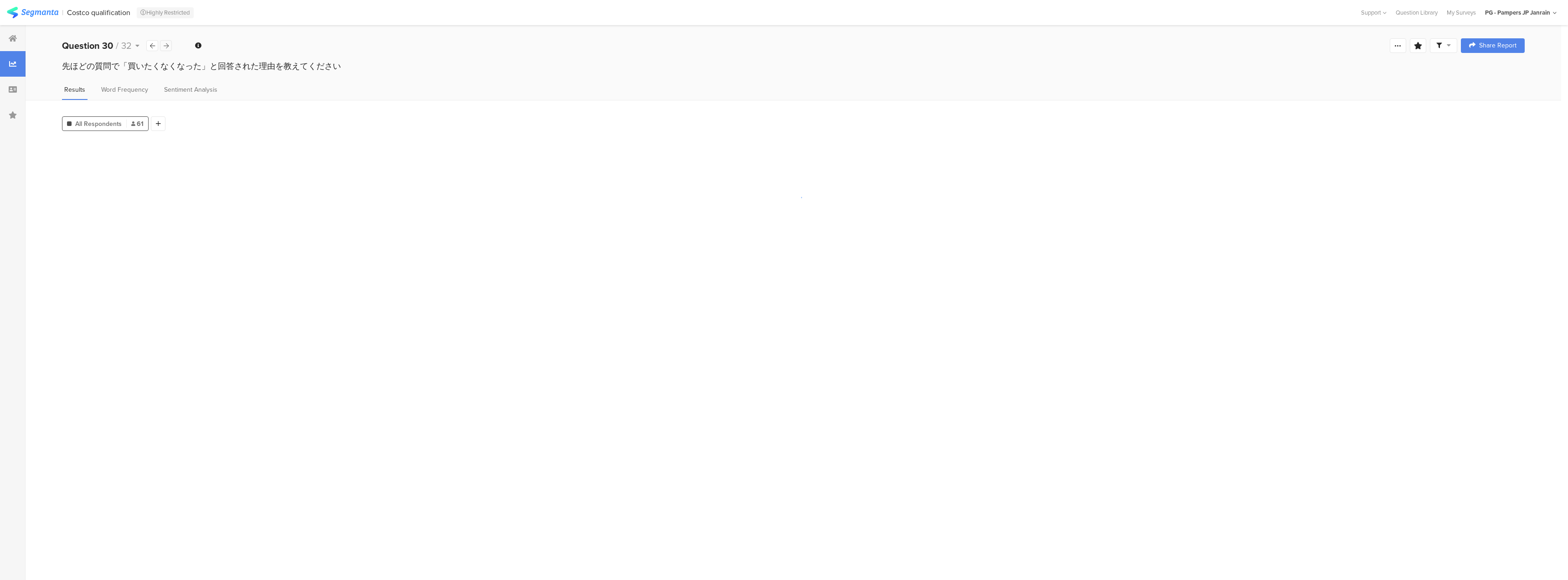
click at [162, 47] on div at bounding box center [166, 46] width 12 height 11
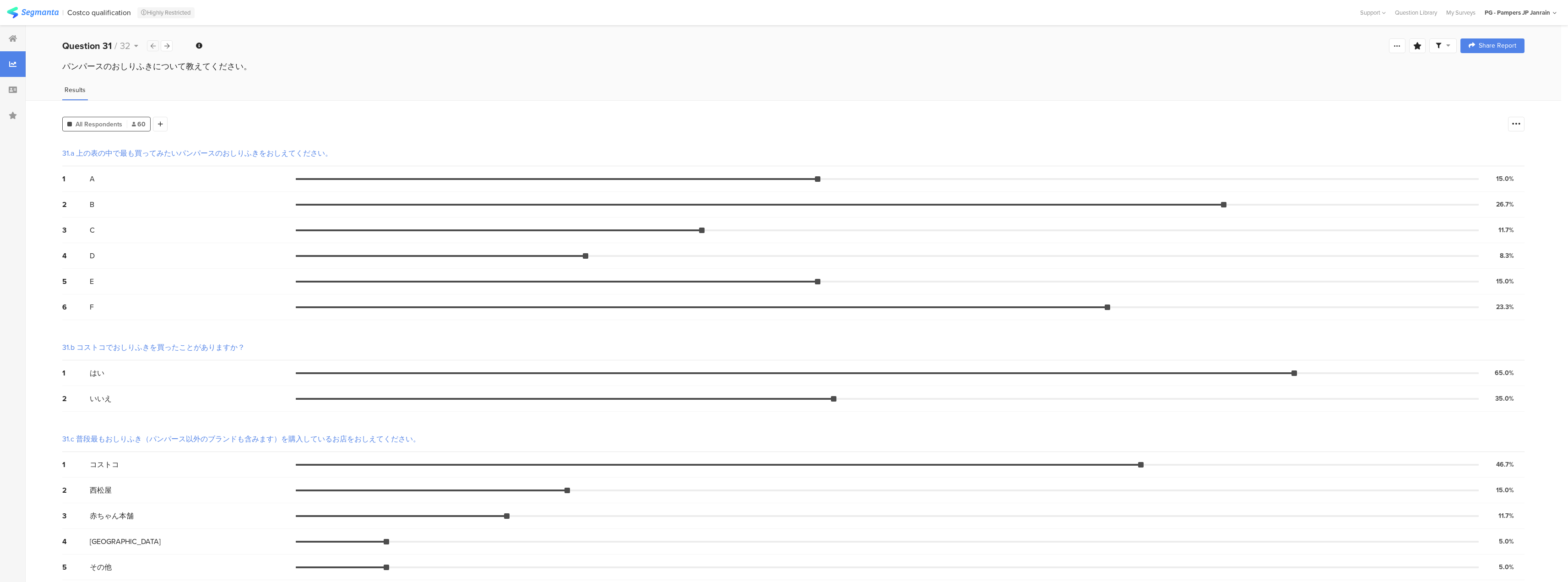
click at [151, 49] on div at bounding box center [152, 46] width 12 height 11
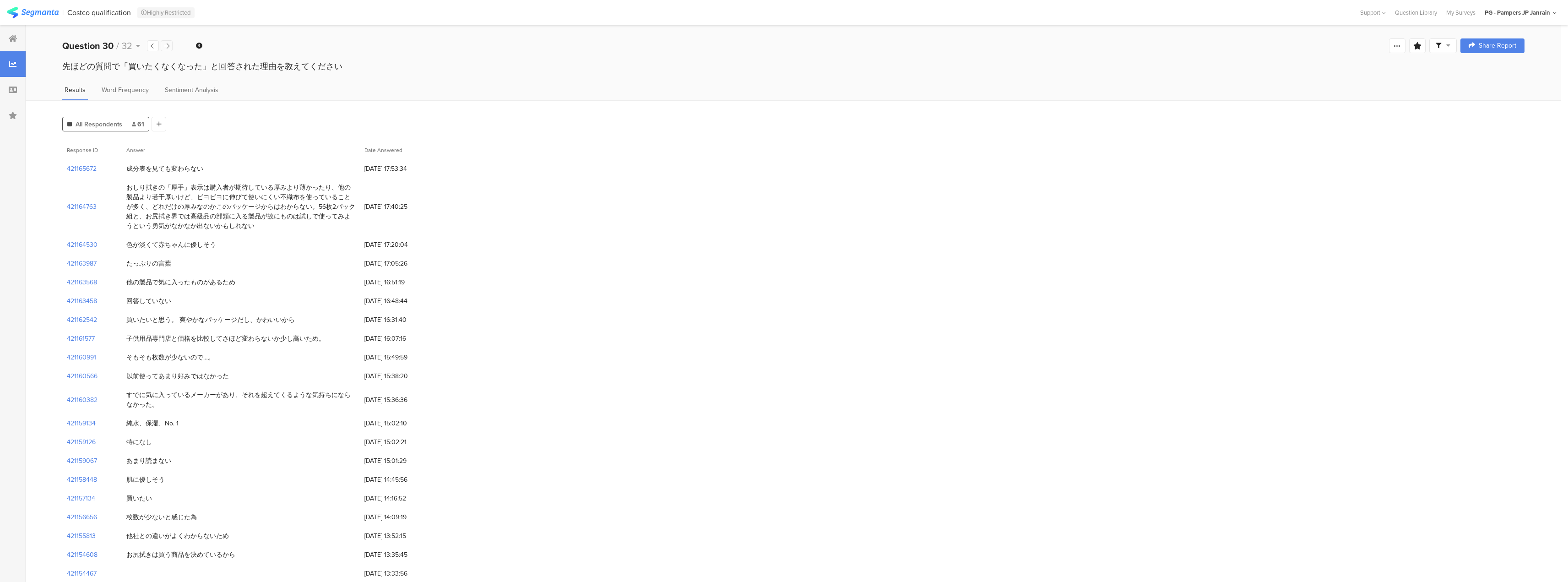
click at [167, 46] on icon at bounding box center [167, 45] width 5 height 6
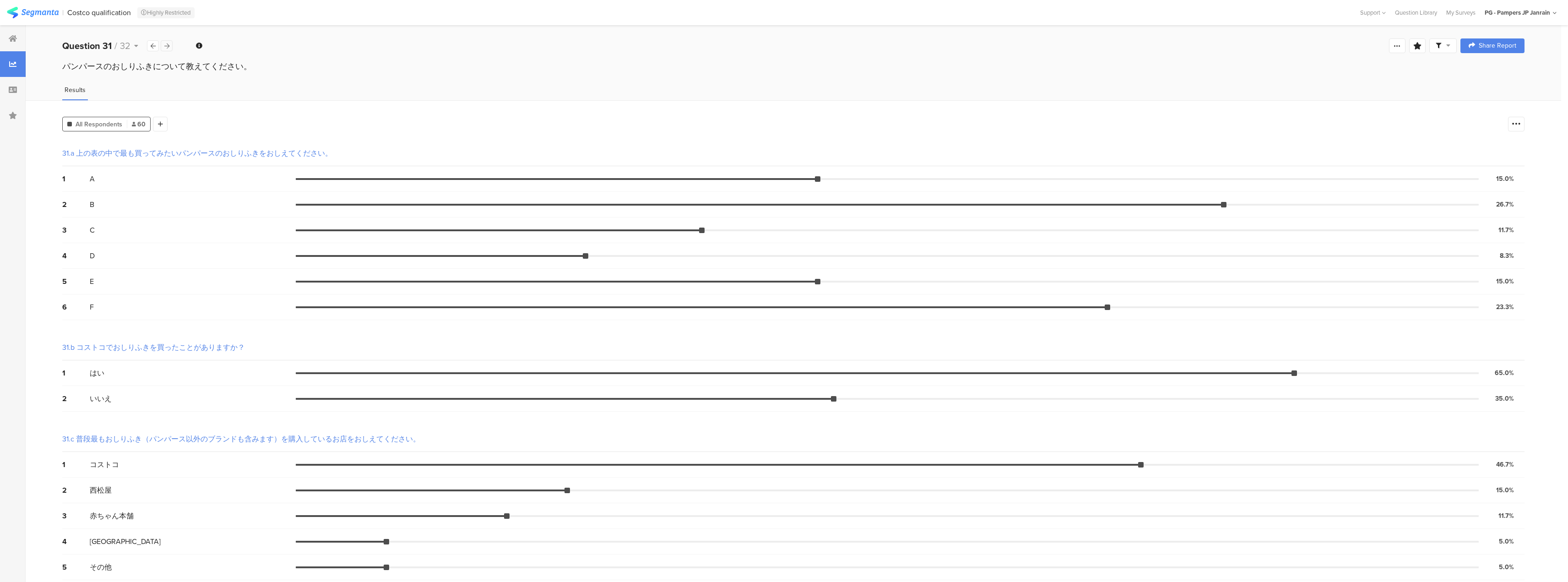
click at [169, 45] on icon at bounding box center [167, 45] width 5 height 6
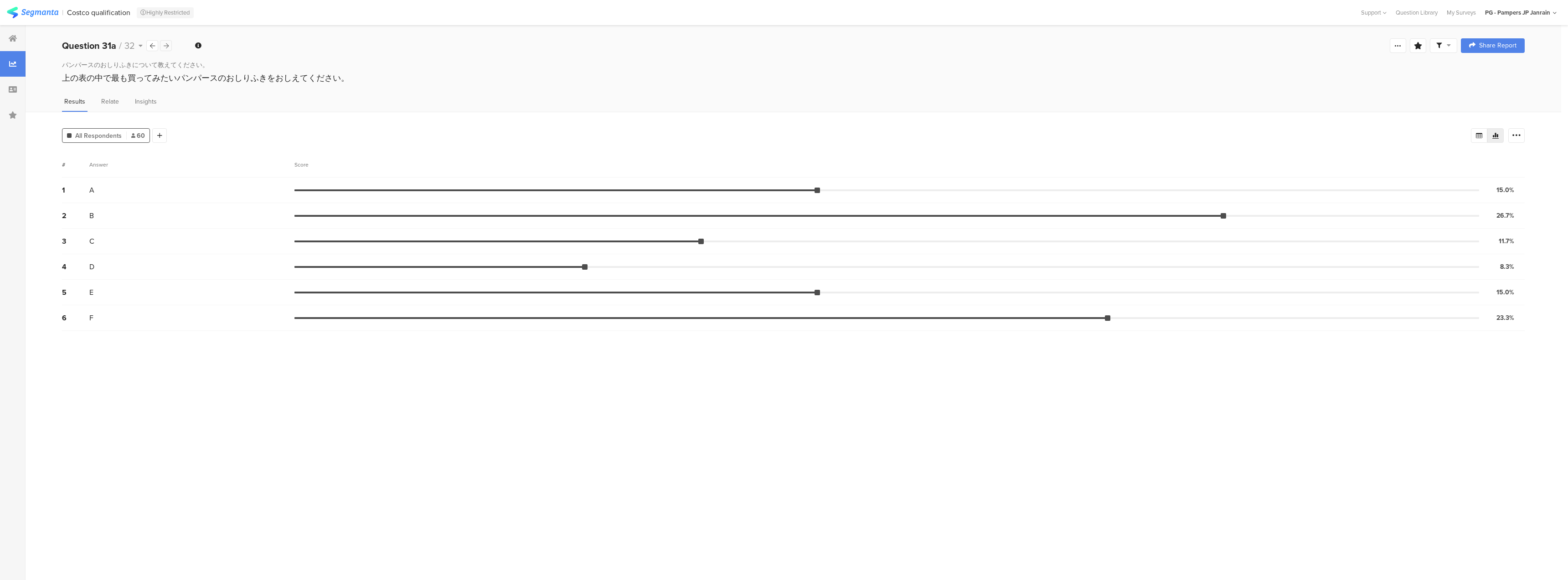
click at [161, 45] on div at bounding box center [166, 46] width 12 height 11
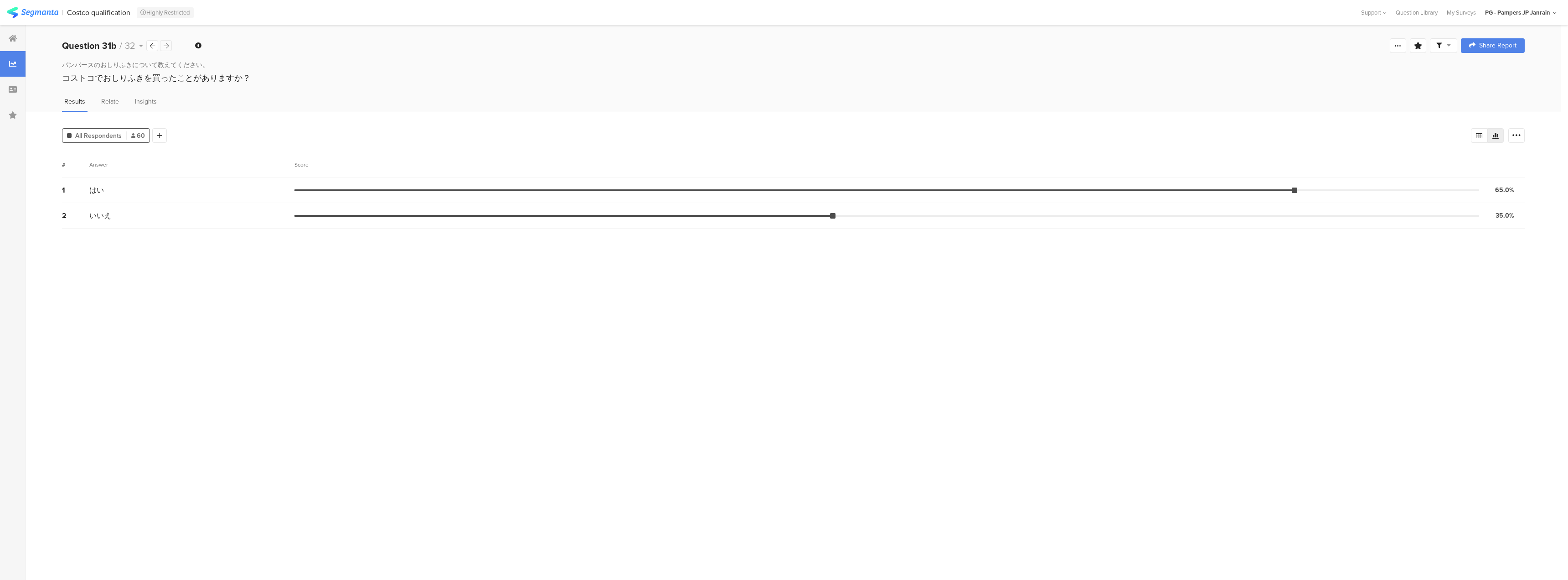
click at [161, 45] on div at bounding box center [166, 46] width 12 height 11
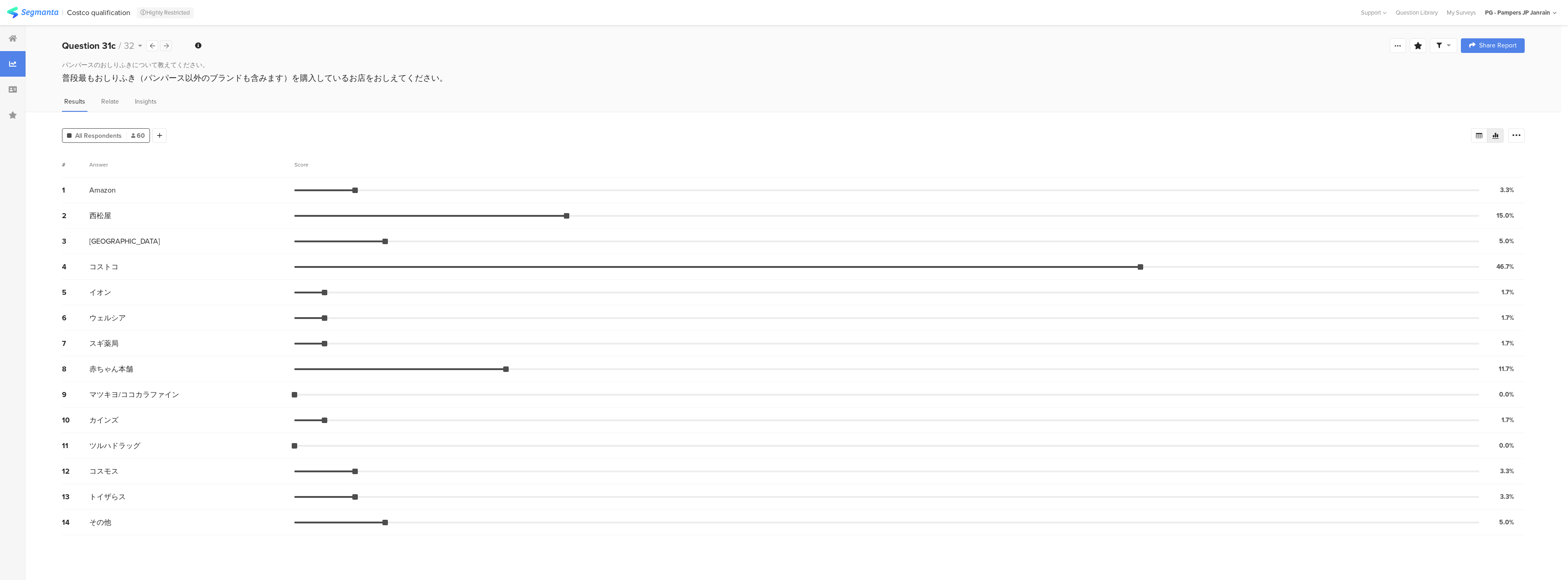
click at [161, 45] on div at bounding box center [166, 46] width 12 height 11
